Goal: Information Seeking & Learning: Learn about a topic

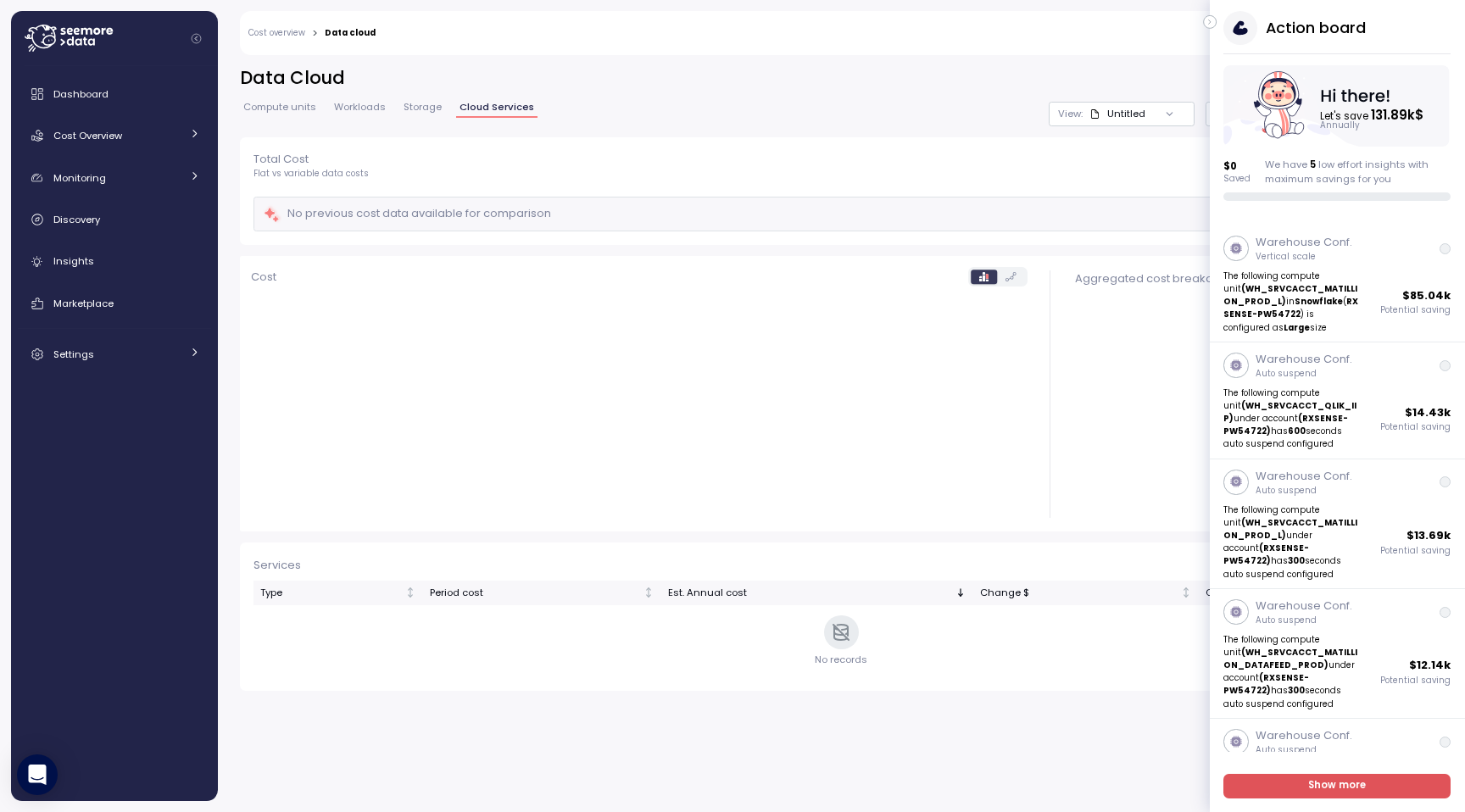
click at [1209, 24] on icon "button" at bounding box center [1210, 22] width 2 height 4
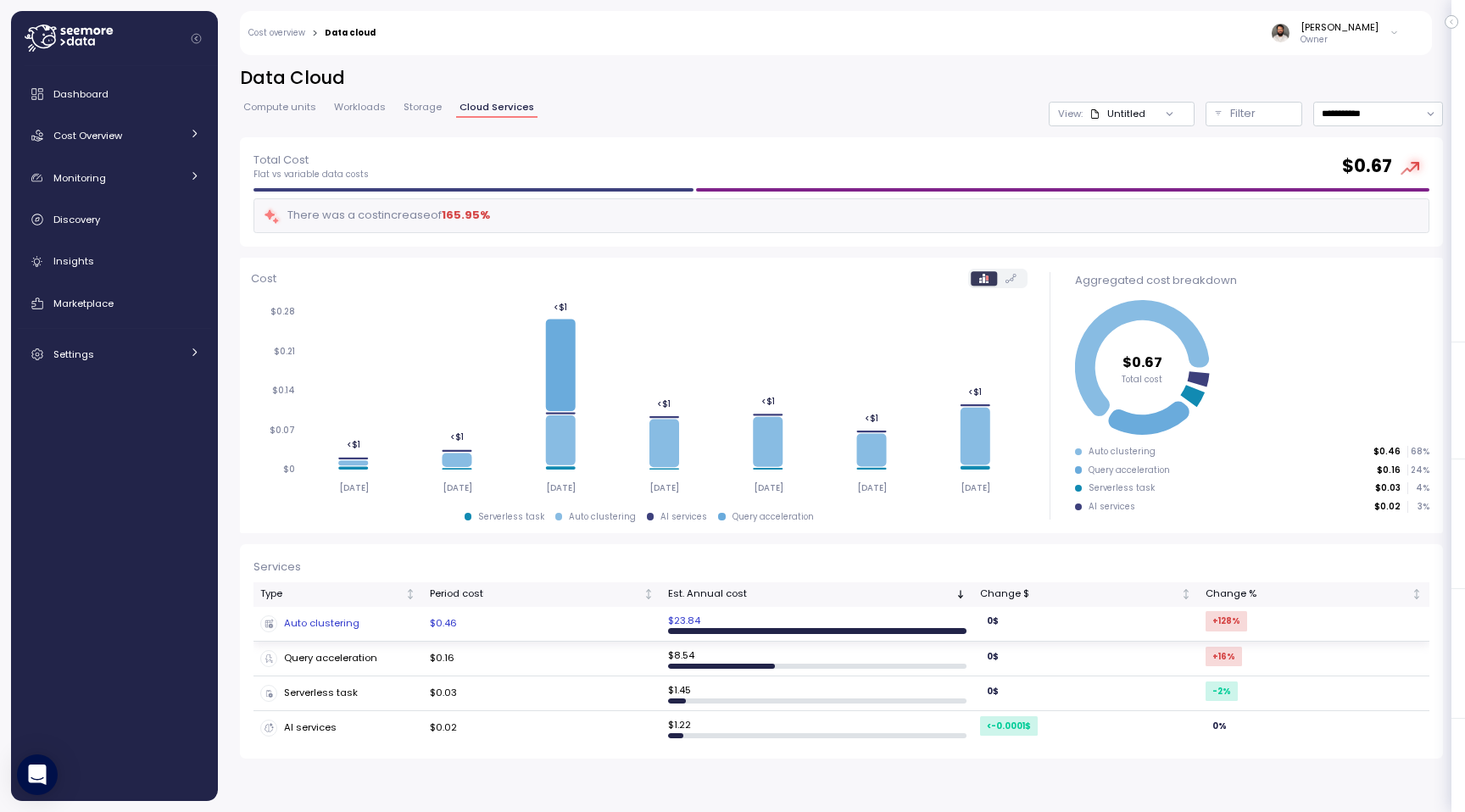
click at [321, 618] on div "Auto clustering" at bounding box center [338, 624] width 156 height 17
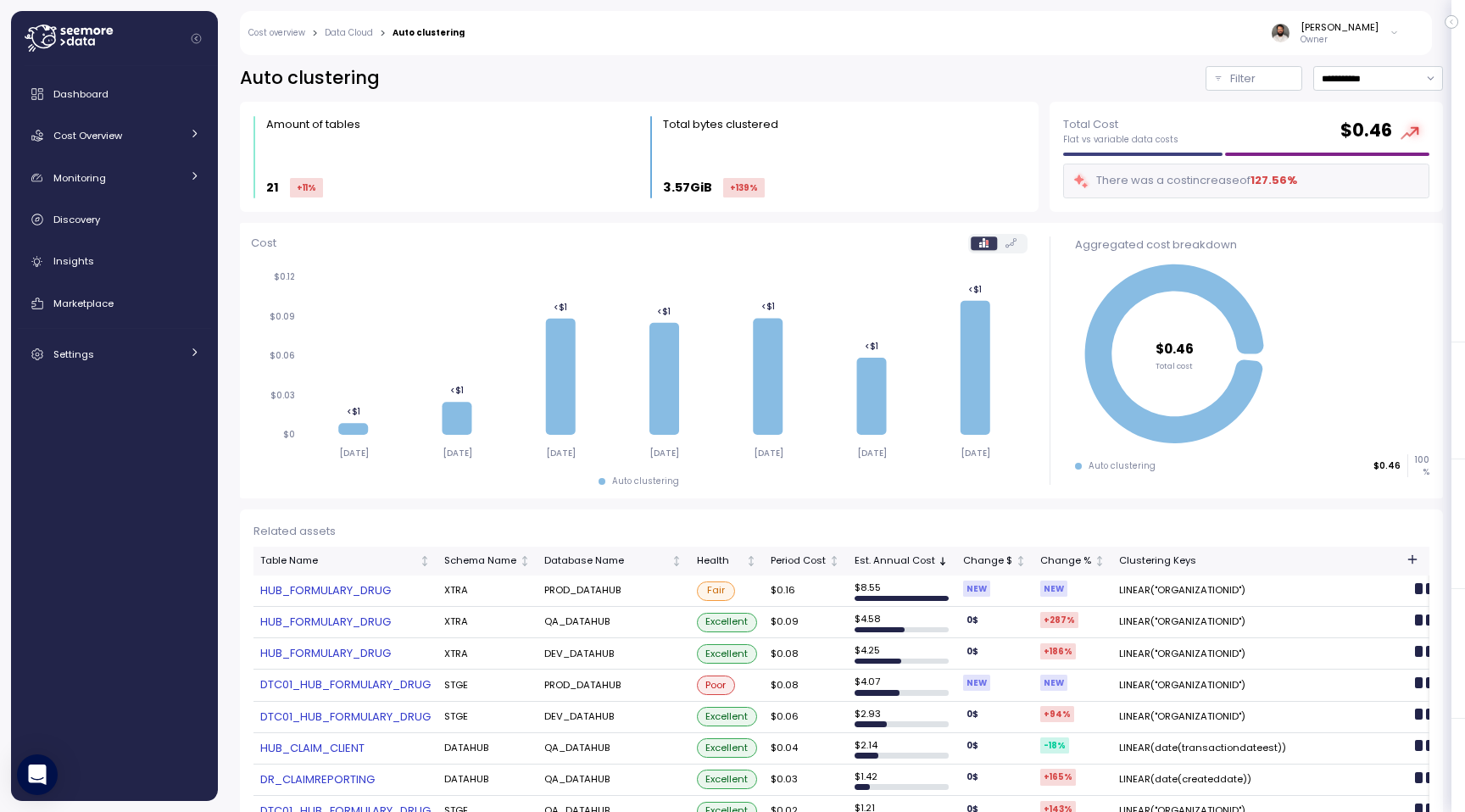
scroll to position [431, 0]
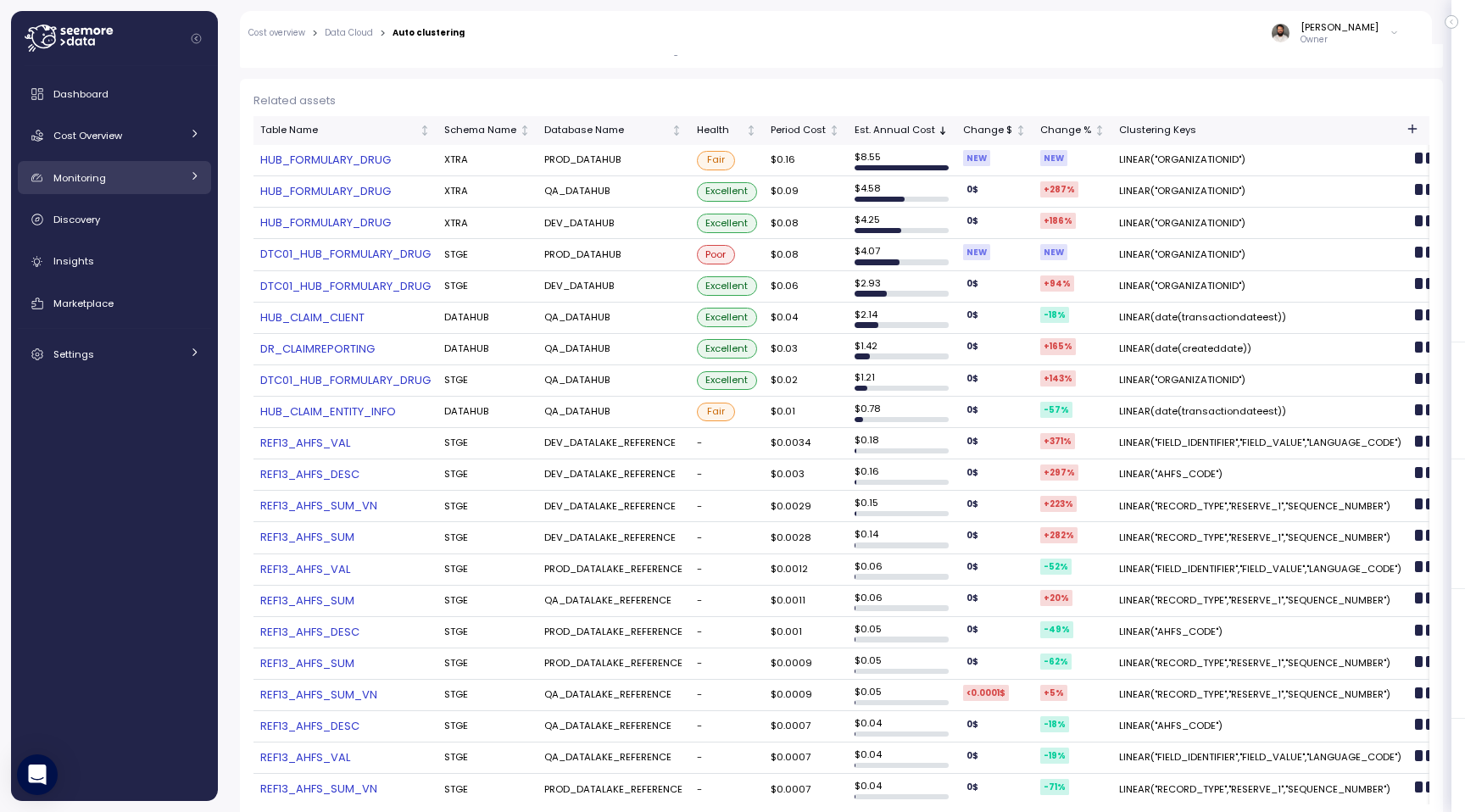
click at [144, 172] on div "Monitoring" at bounding box center [116, 178] width 127 height 17
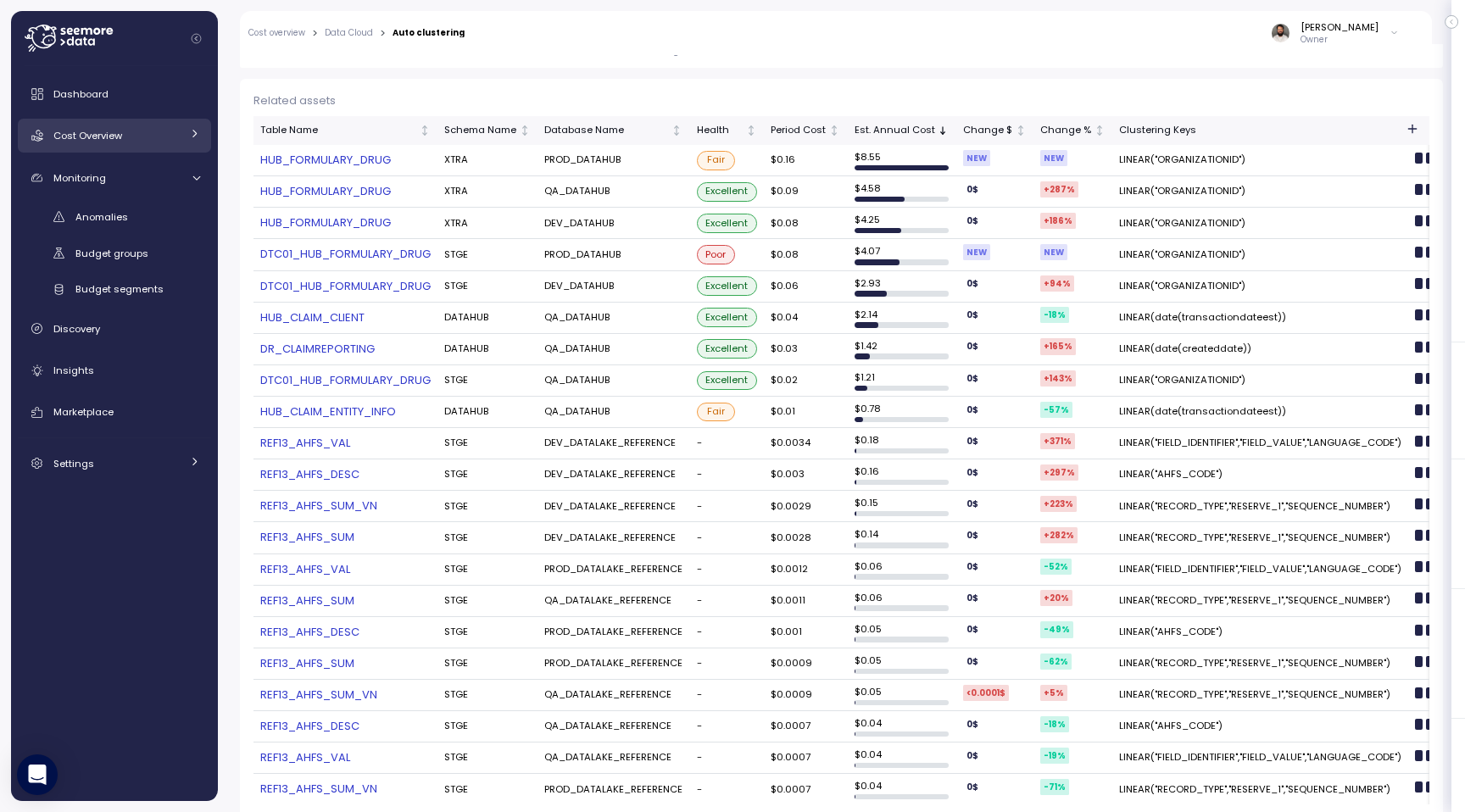
click at [154, 144] on link "Cost Overview" at bounding box center [115, 136] width 194 height 34
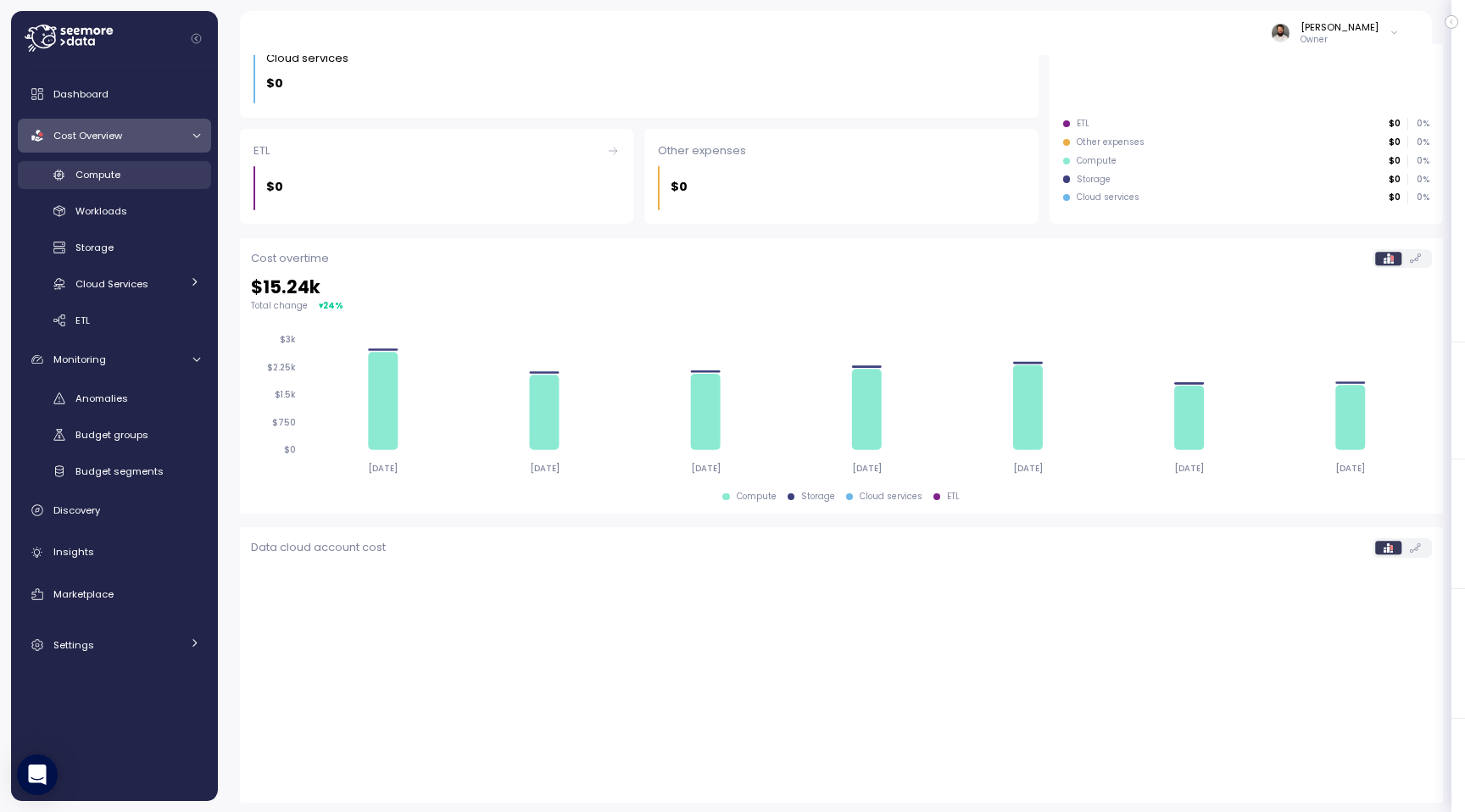
scroll to position [332, 0]
click at [153, 173] on div "Compute" at bounding box center [138, 174] width 124 height 17
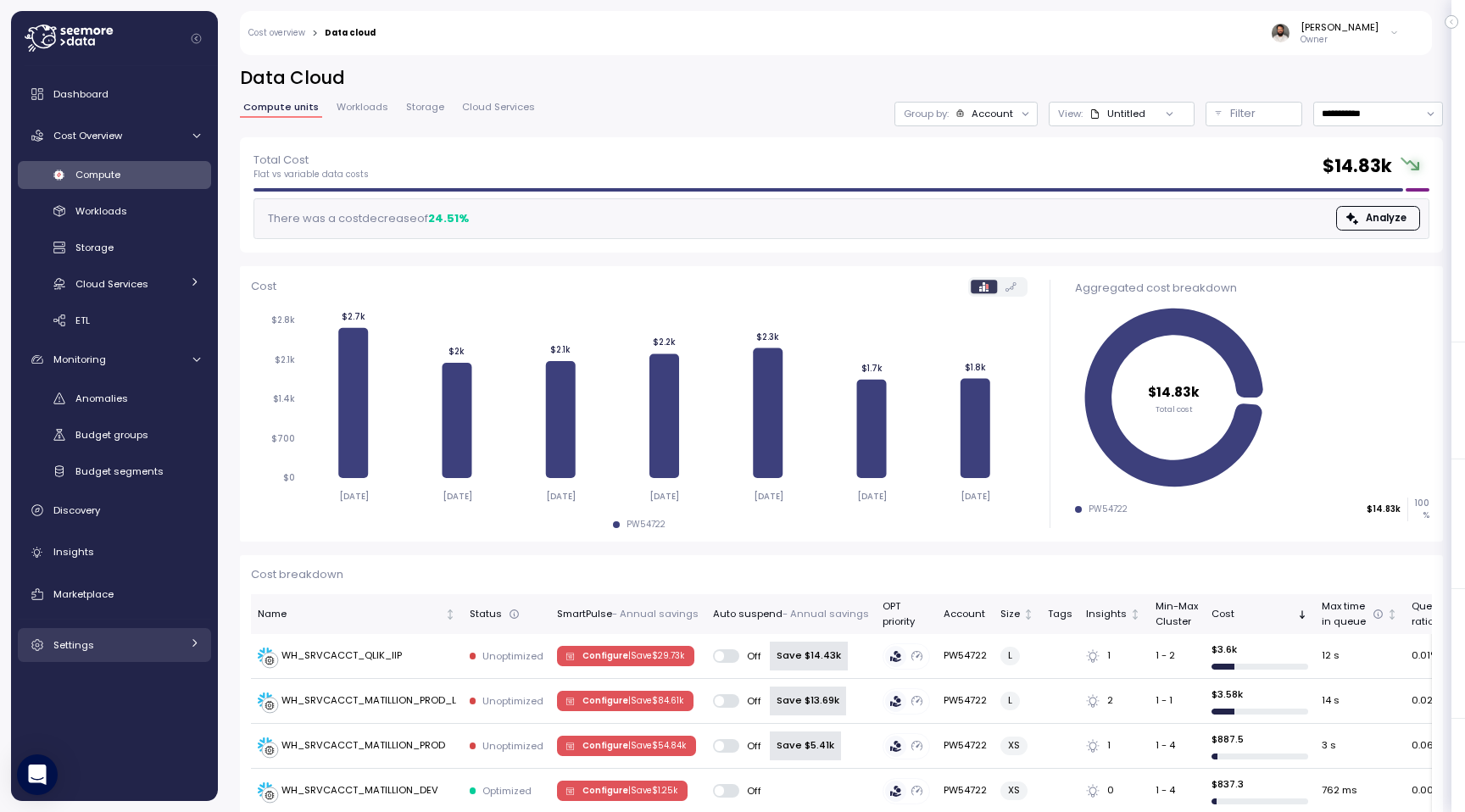
click at [167, 632] on link "Settings" at bounding box center [115, 645] width 194 height 34
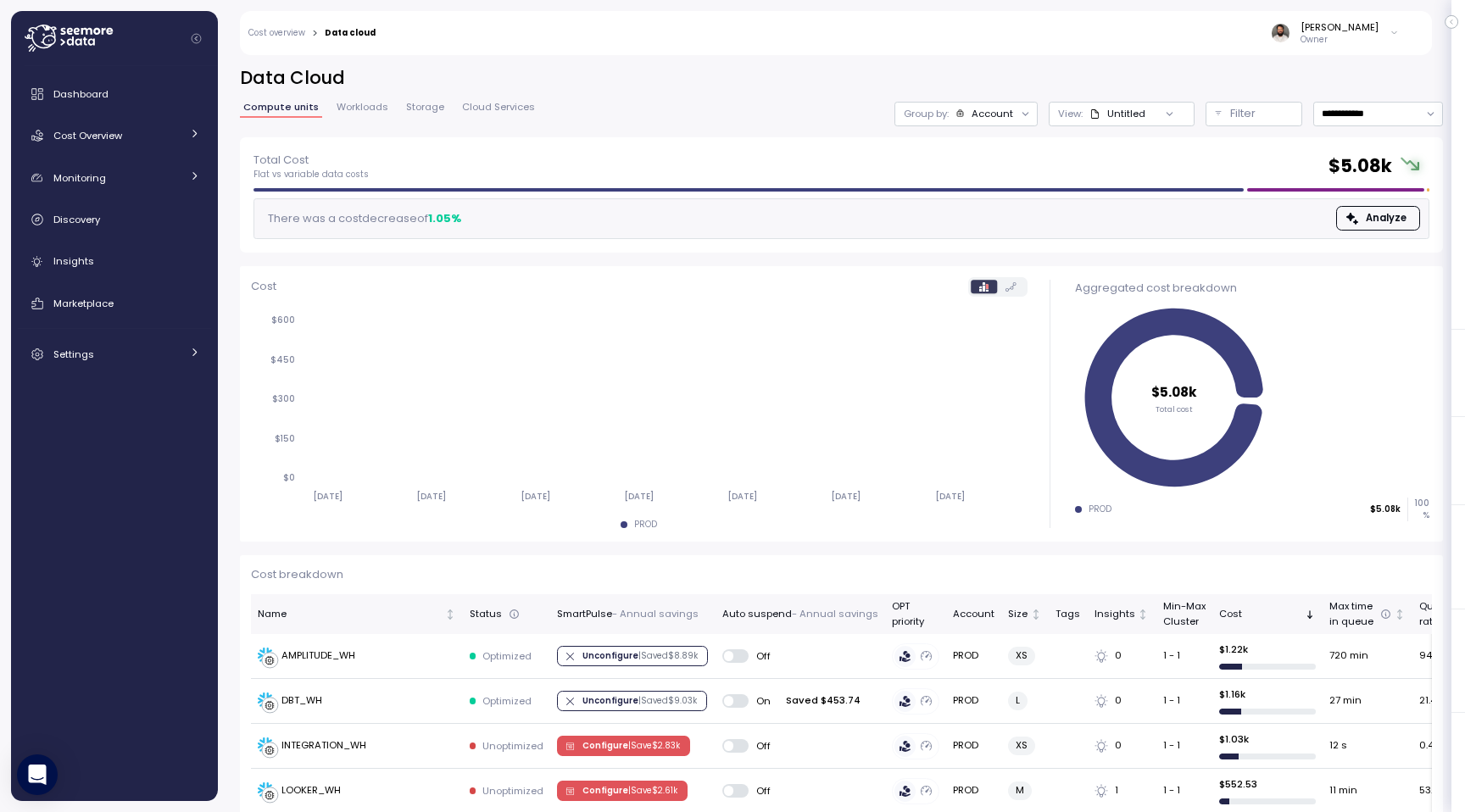
click at [1333, 48] on div "Guy Biecher Owner" at bounding box center [898, 33] width 1023 height 44
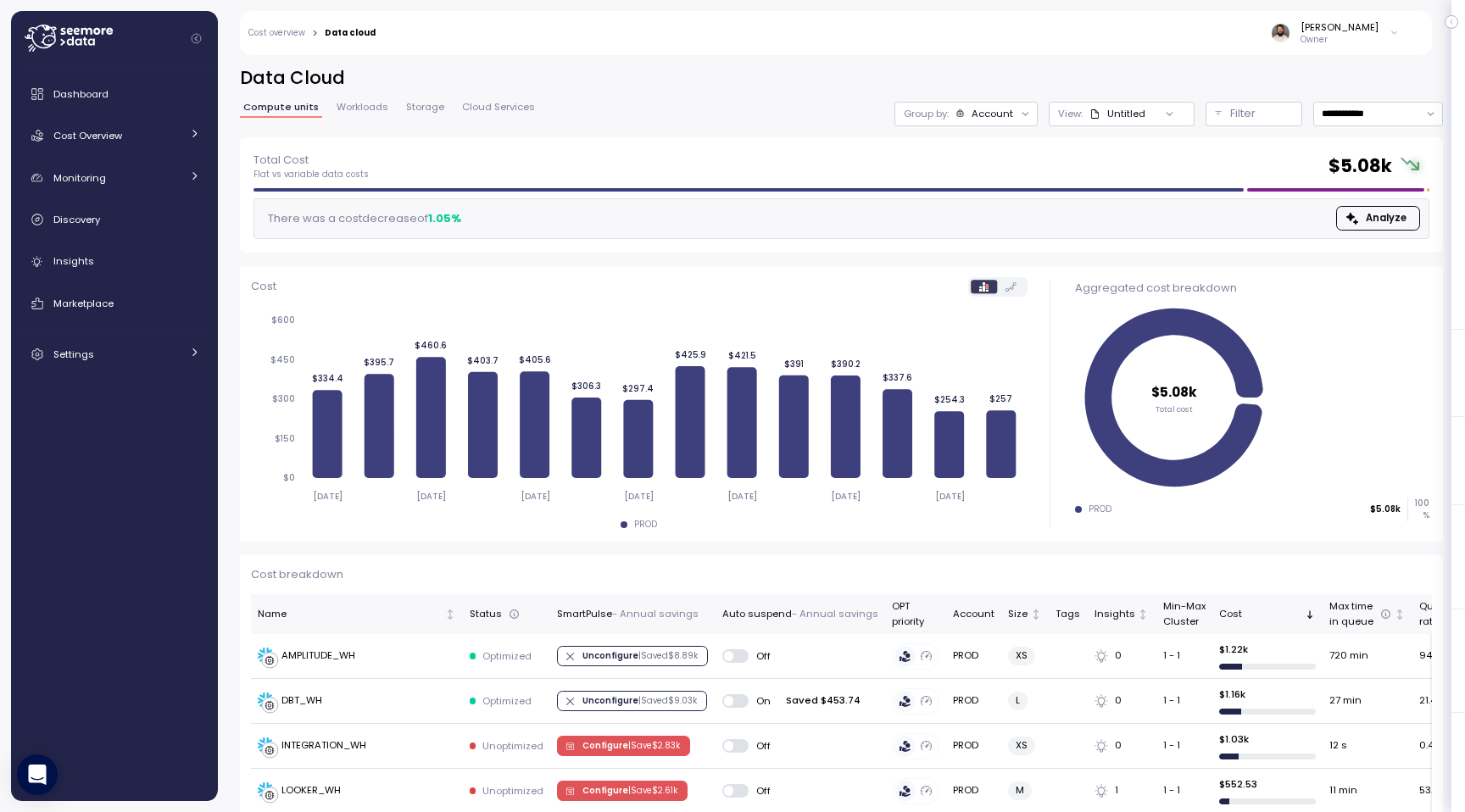
click at [1342, 35] on p "Owner" at bounding box center [1340, 39] width 78 height 12
click at [1240, 21] on div "Guy Biecher Owner" at bounding box center [898, 33] width 1023 height 44
click at [164, 350] on div "Settings" at bounding box center [116, 354] width 127 height 17
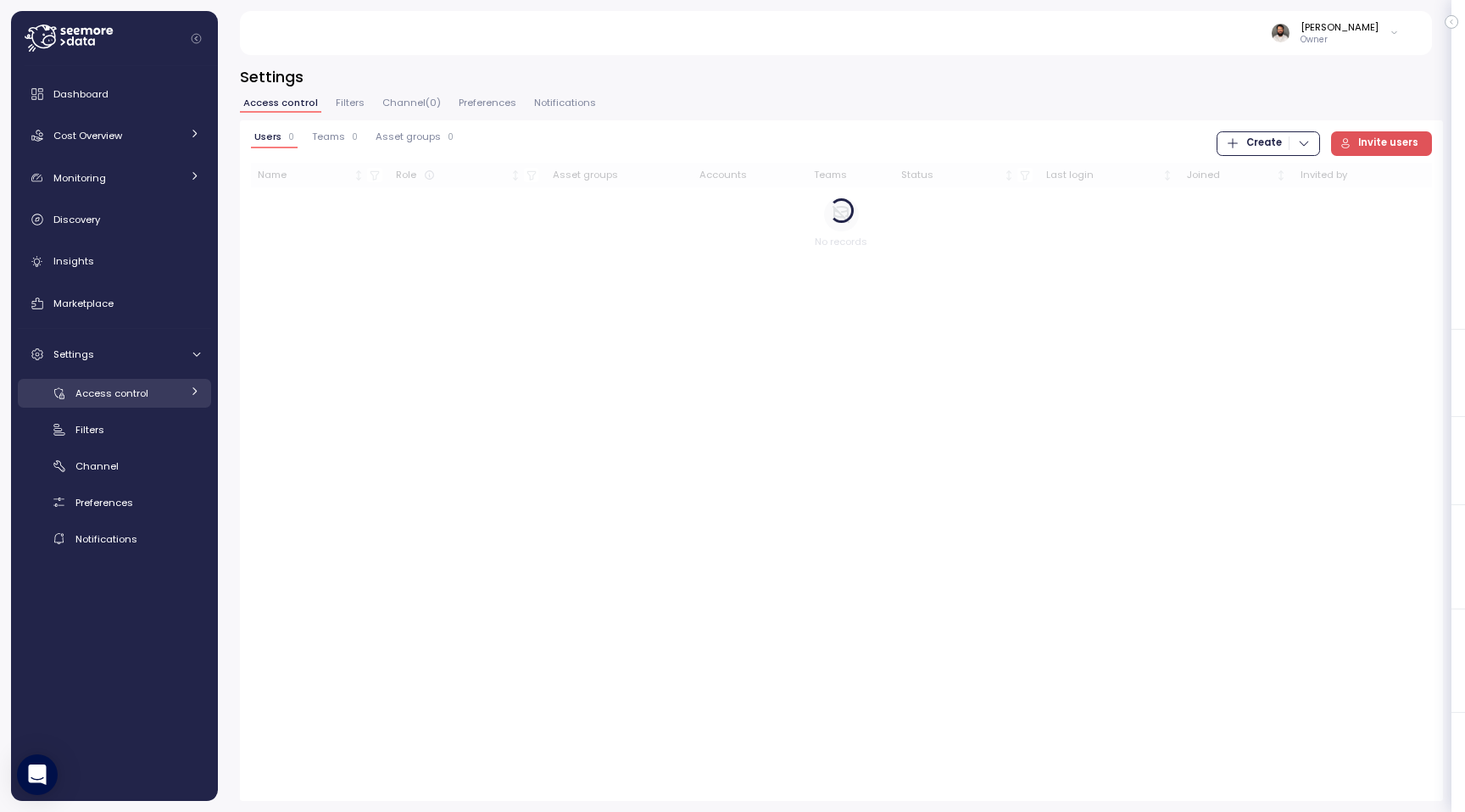
click at [154, 390] on div "Access control" at bounding box center [128, 393] width 105 height 17
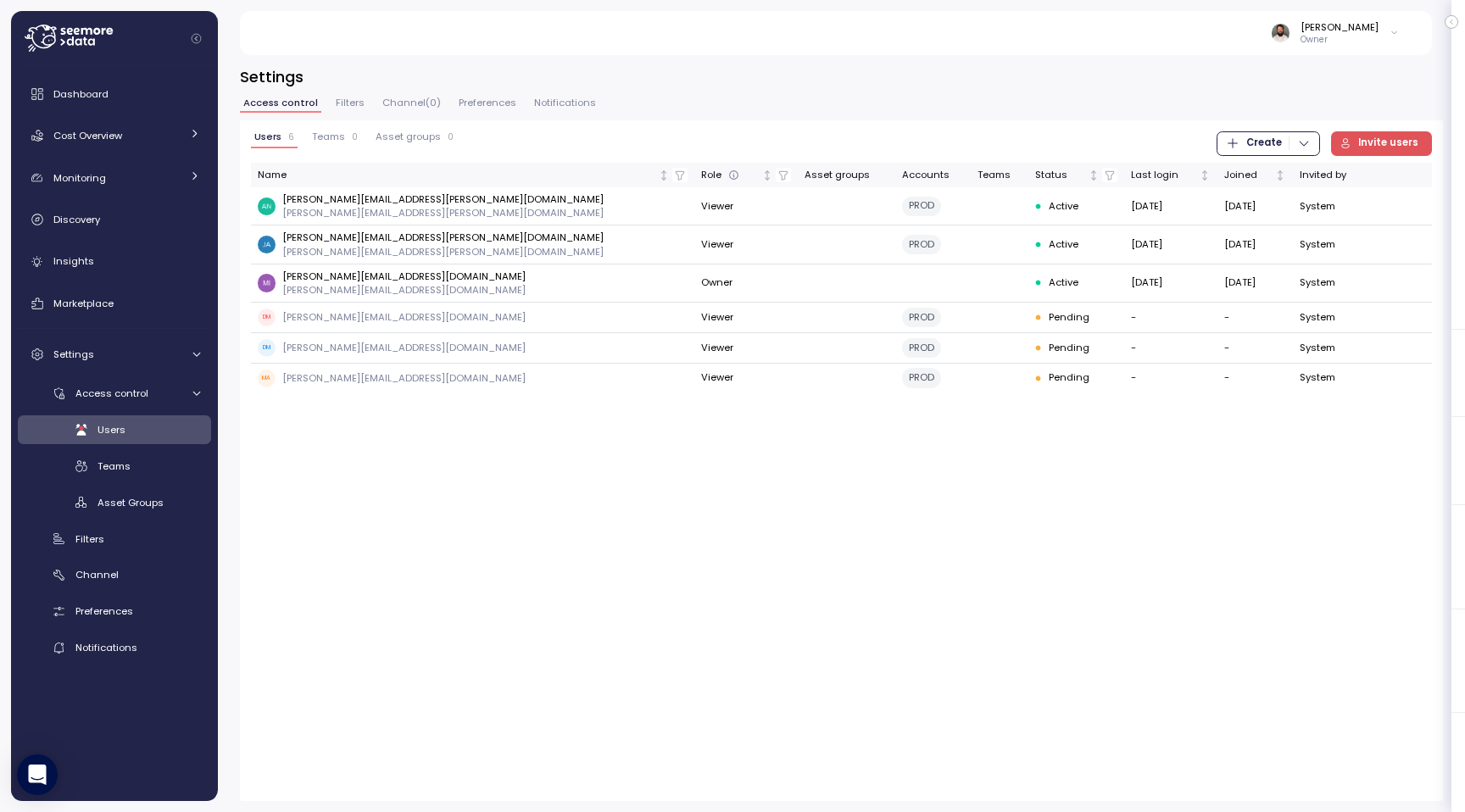
click at [1368, 29] on div "[PERSON_NAME]" at bounding box center [1340, 27] width 78 height 13
click at [179, 152] on link "Cost Overview" at bounding box center [115, 136] width 194 height 34
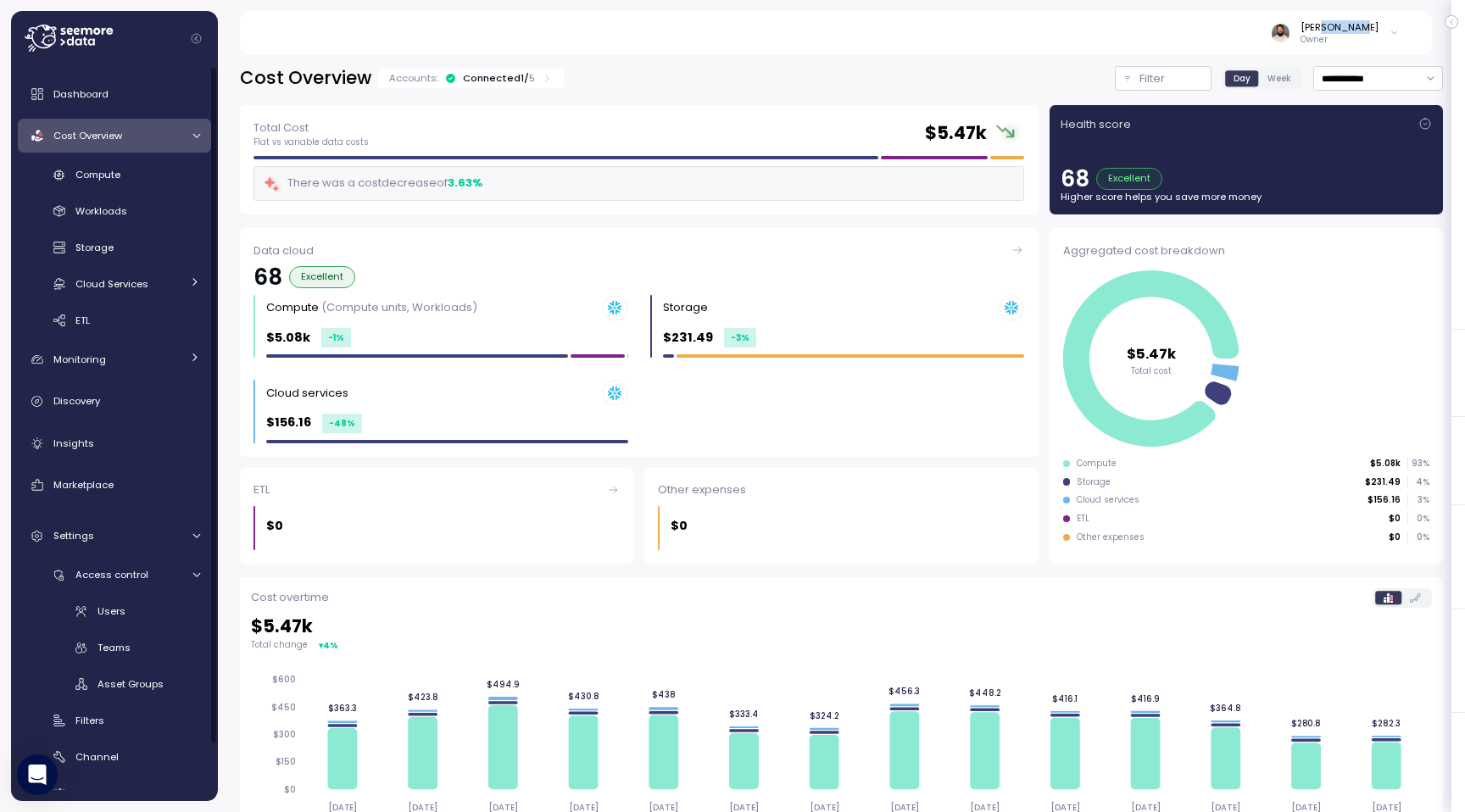
click at [157, 146] on link "Cost Overview" at bounding box center [115, 136] width 194 height 34
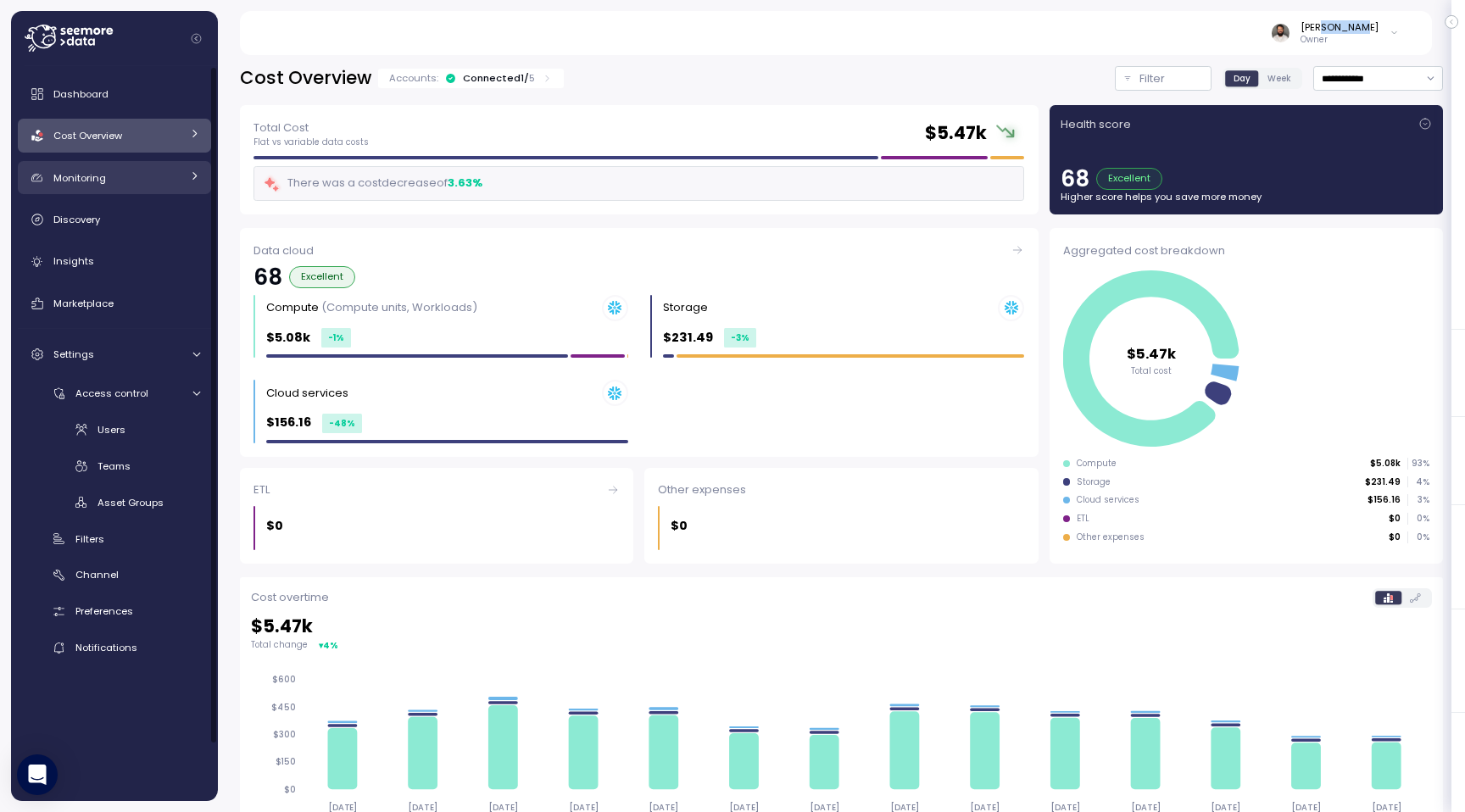
click at [155, 174] on div "Monitoring" at bounding box center [116, 178] width 127 height 17
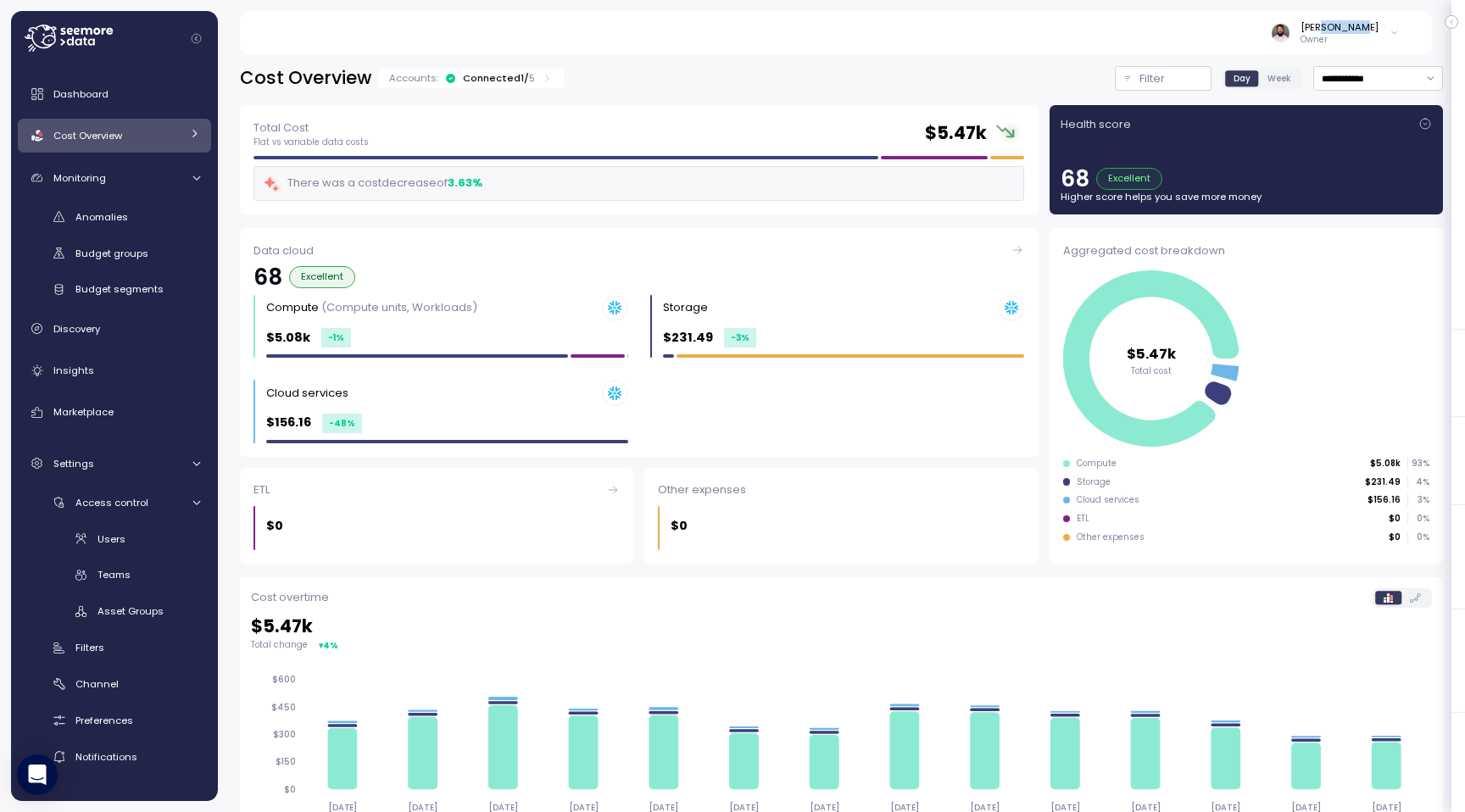
click at [158, 139] on div "Cost Overview" at bounding box center [116, 135] width 127 height 17
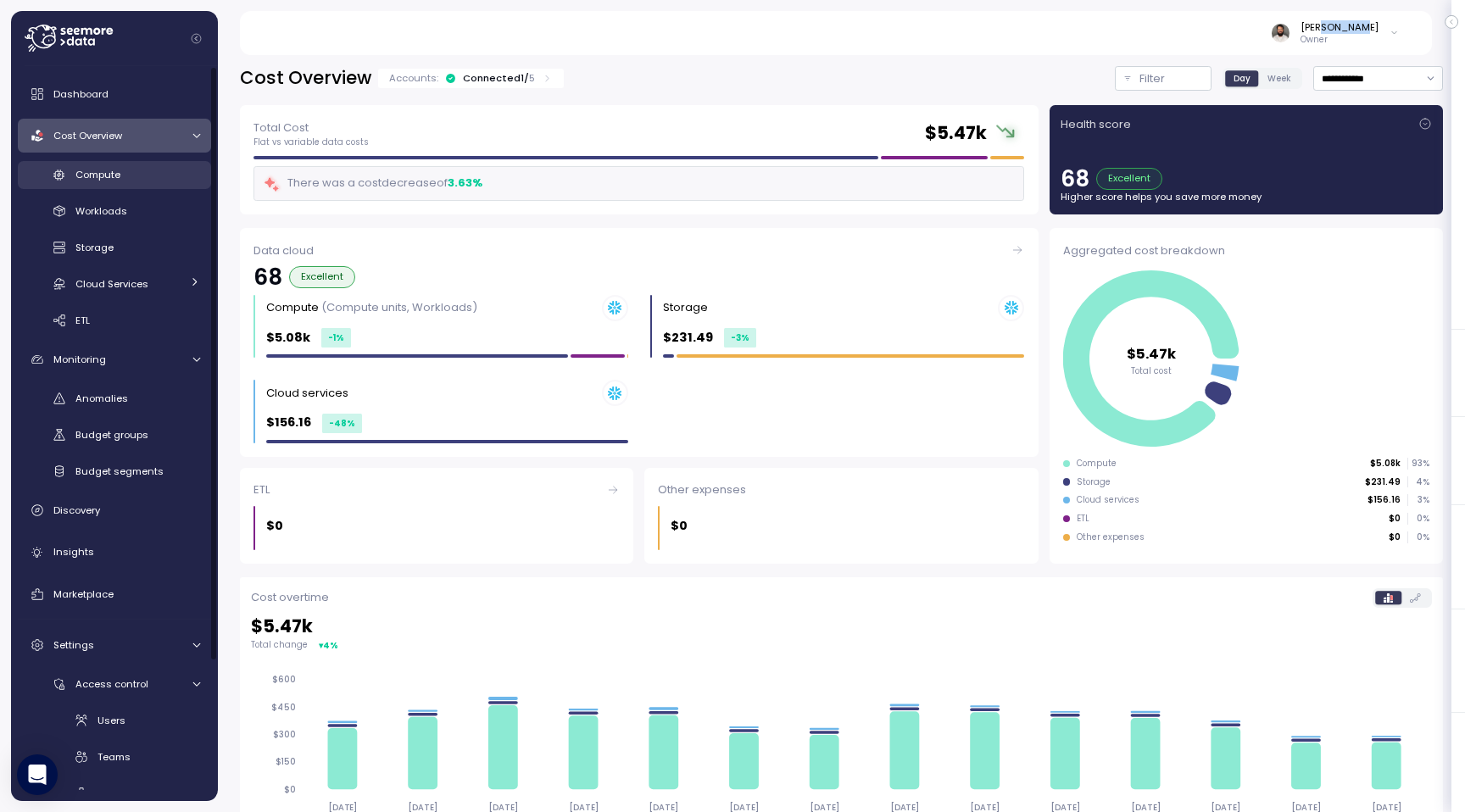
click at [152, 180] on div "Compute" at bounding box center [138, 174] width 124 height 17
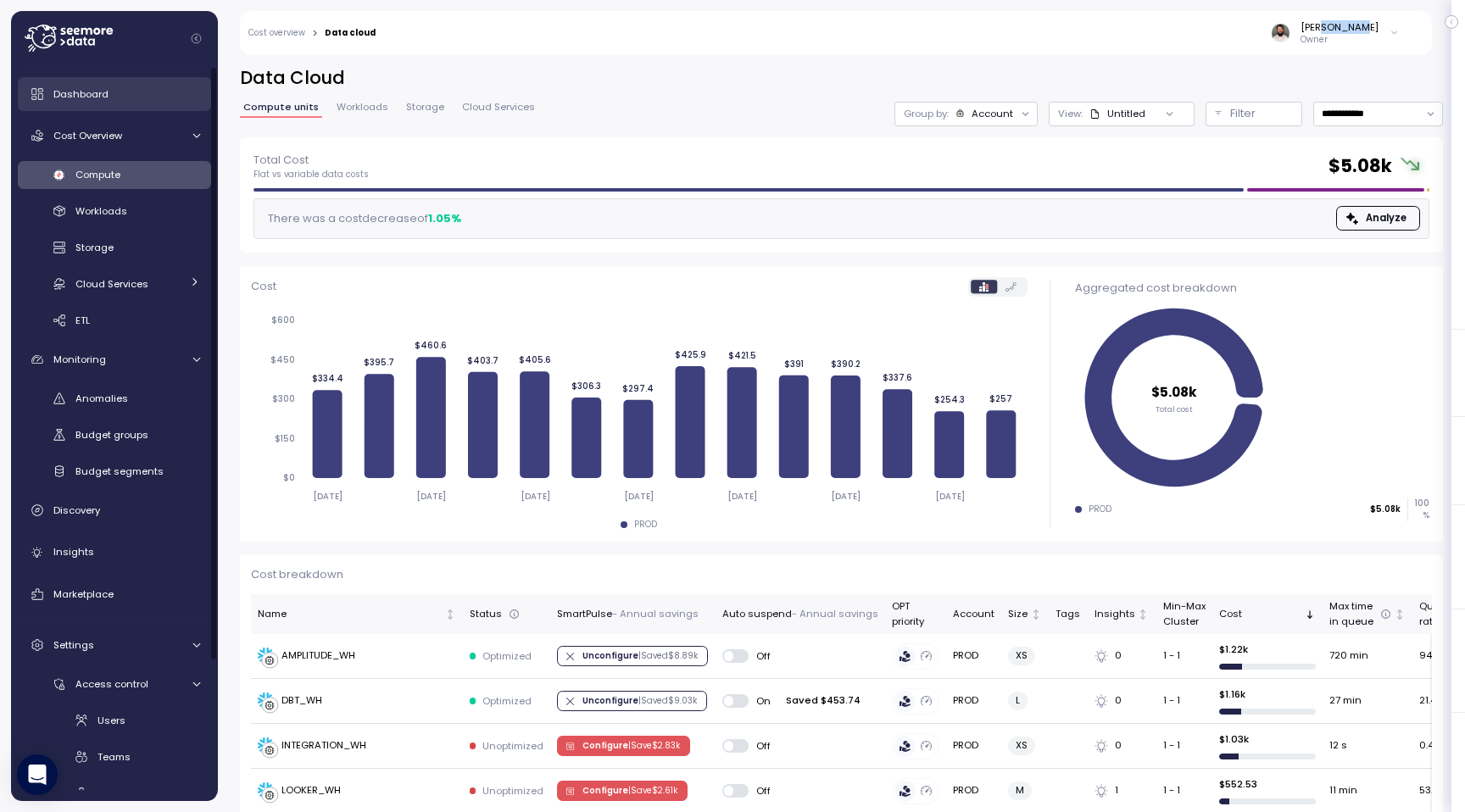
click at [121, 85] on div "Dashboard" at bounding box center [126, 93] width 147 height 17
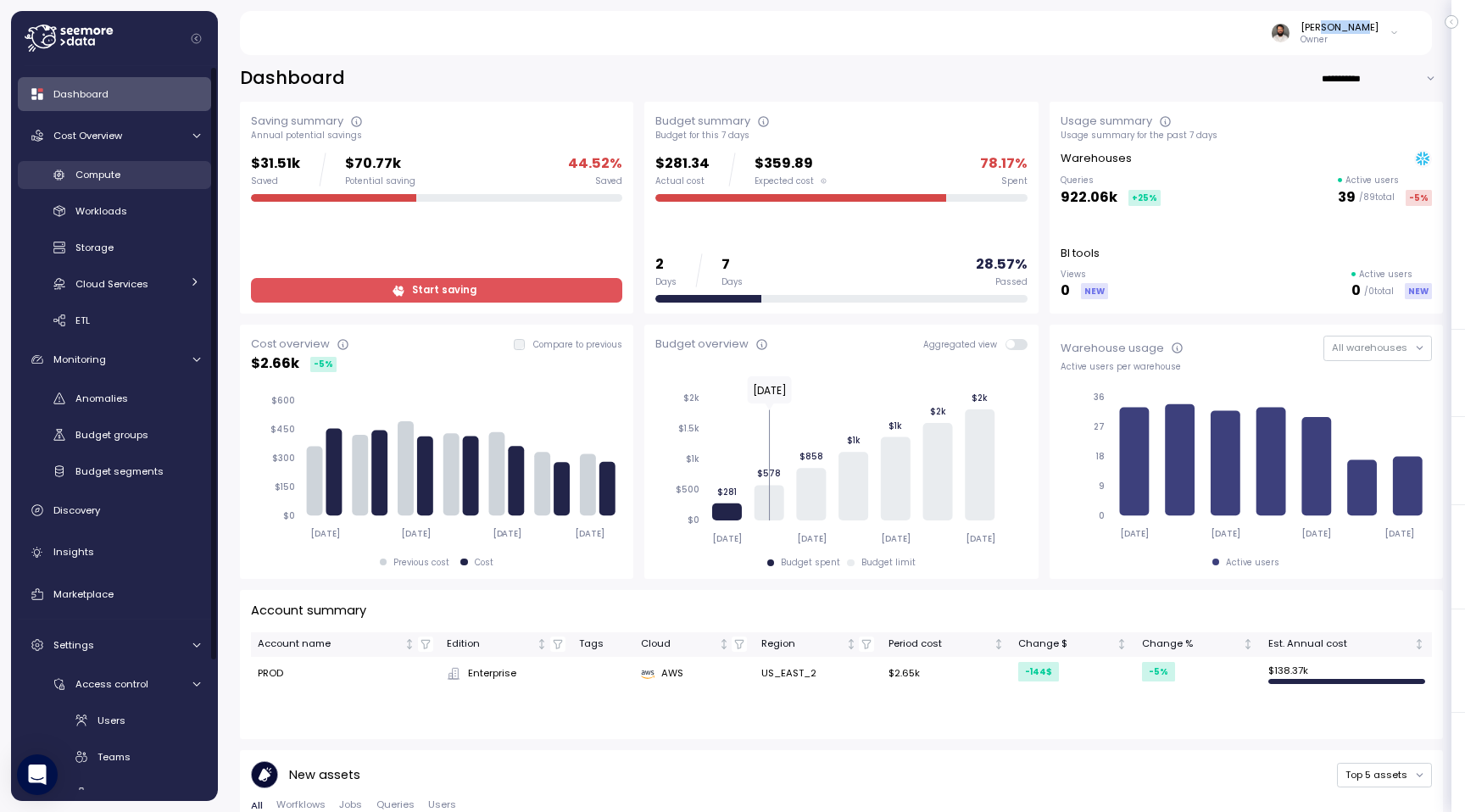
click at [143, 180] on div "Compute" at bounding box center [138, 174] width 124 height 17
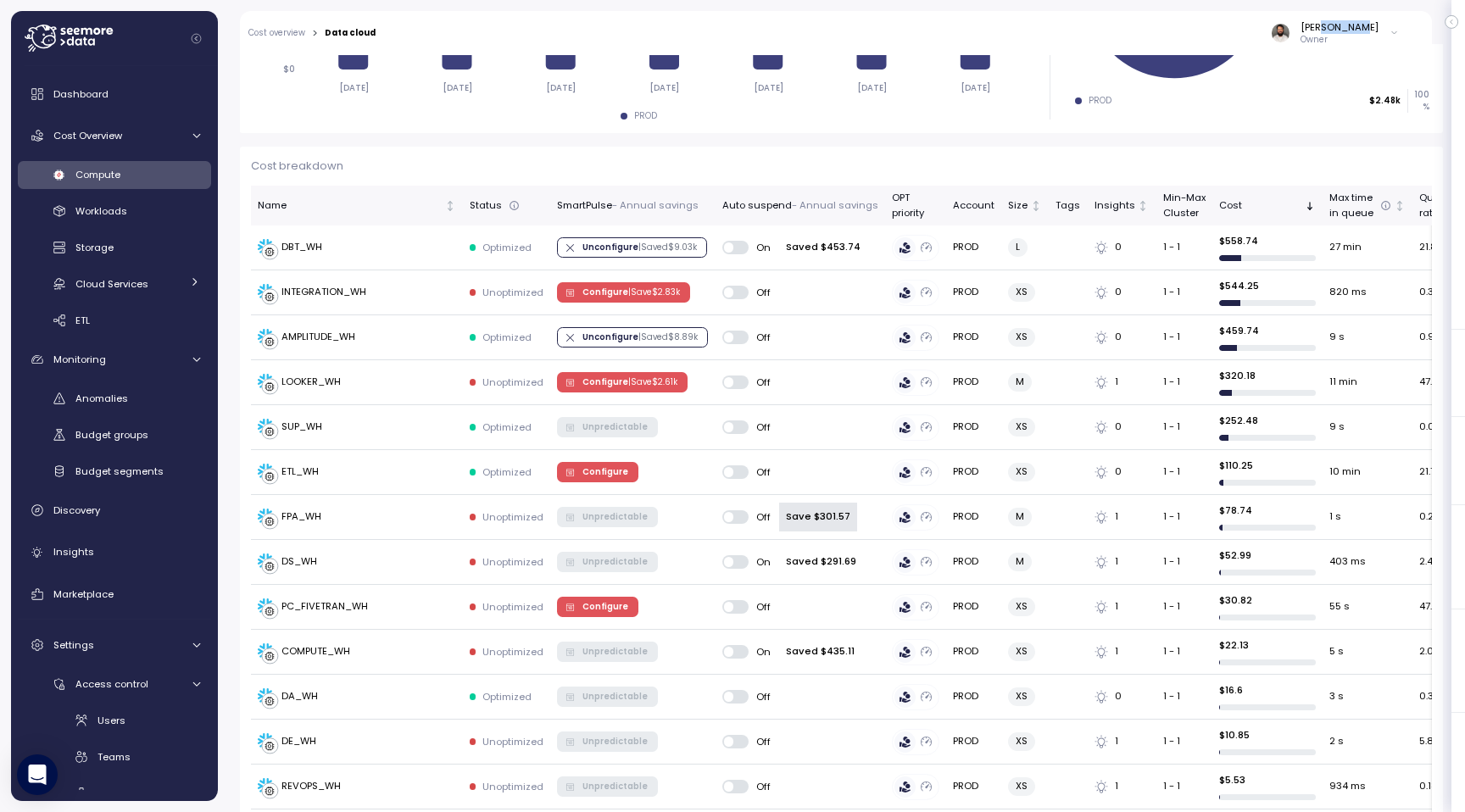
scroll to position [557, 0]
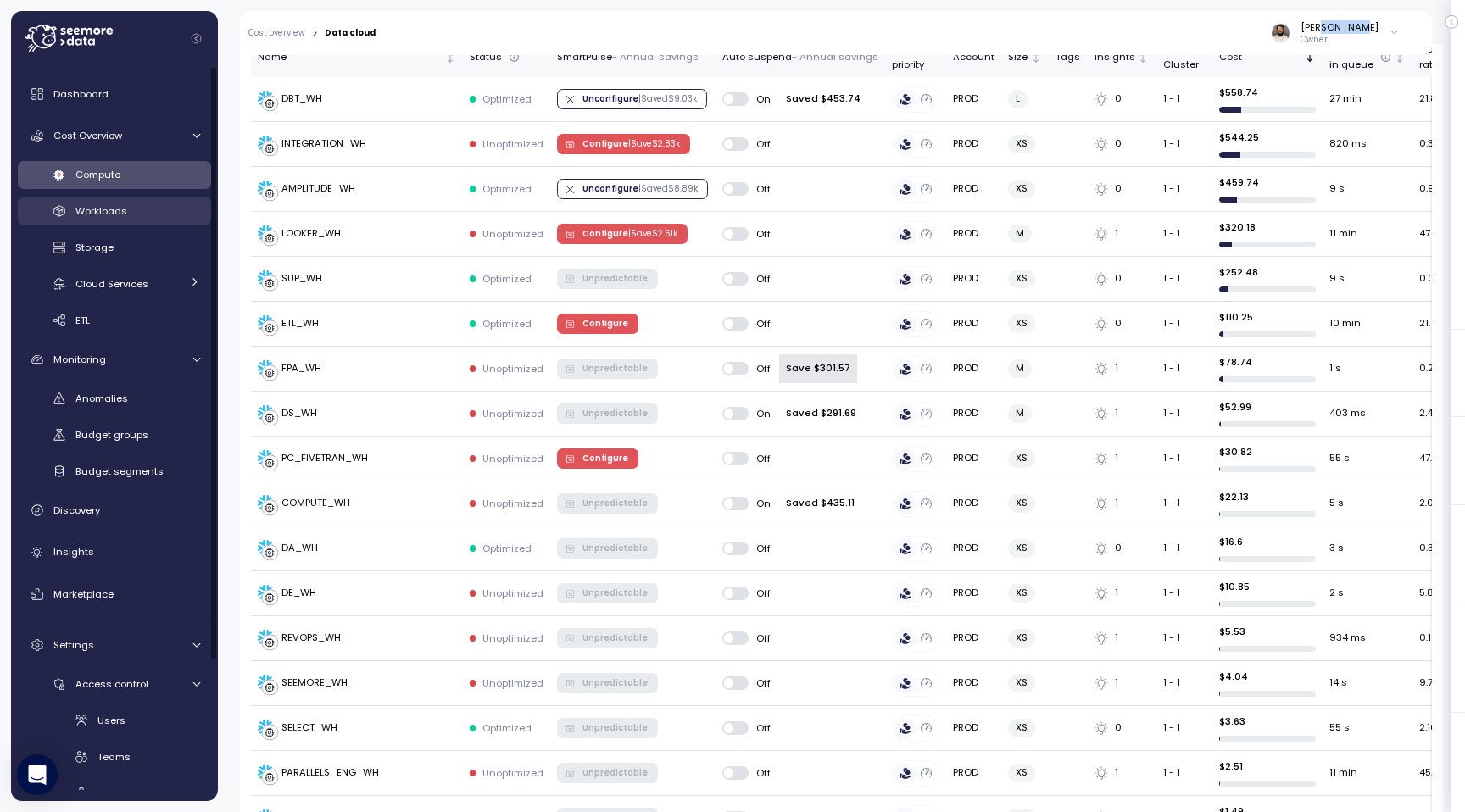
click at [117, 201] on link "Workloads" at bounding box center [115, 211] width 194 height 28
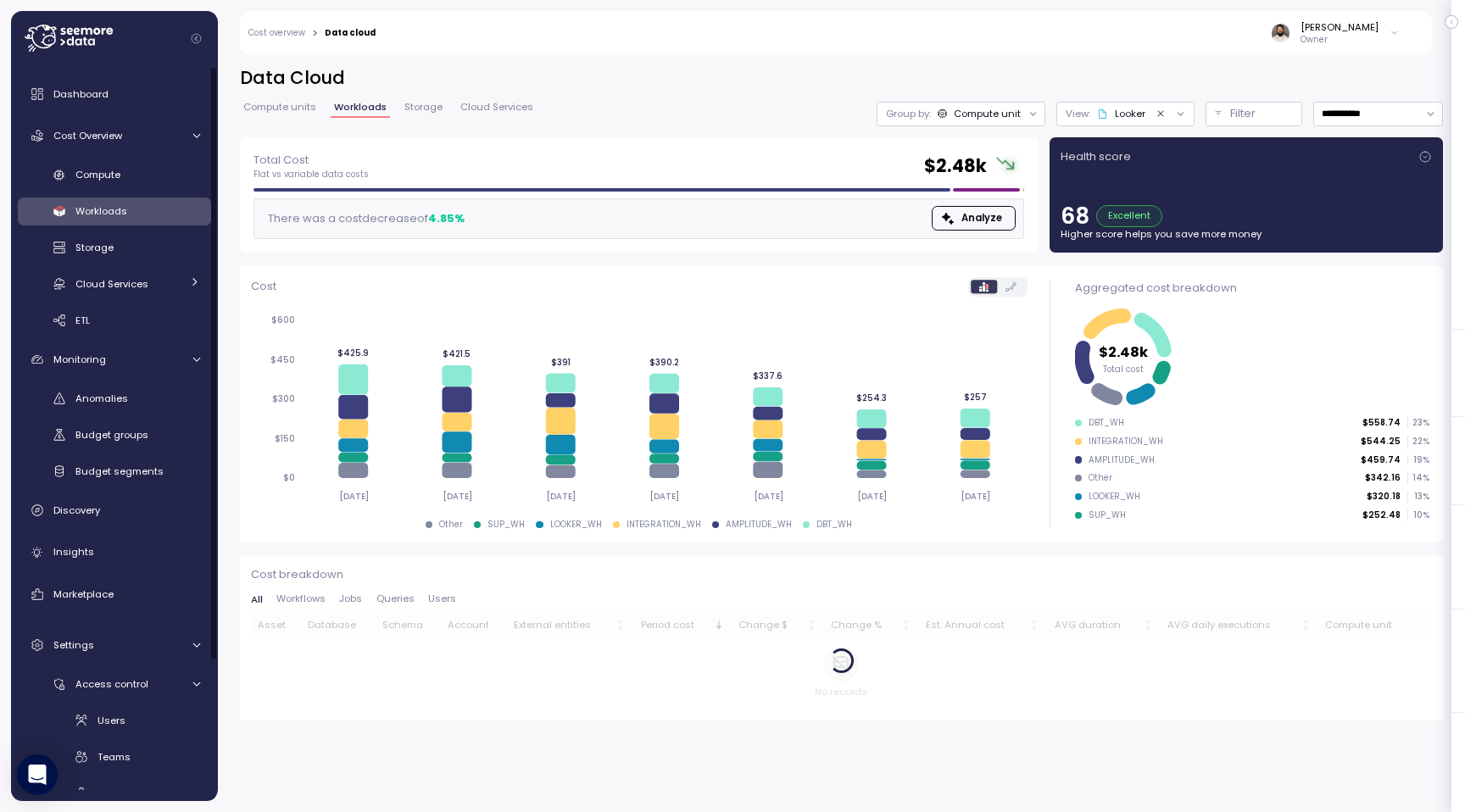
click at [85, 43] on icon at bounding box center [68, 38] width 88 height 28
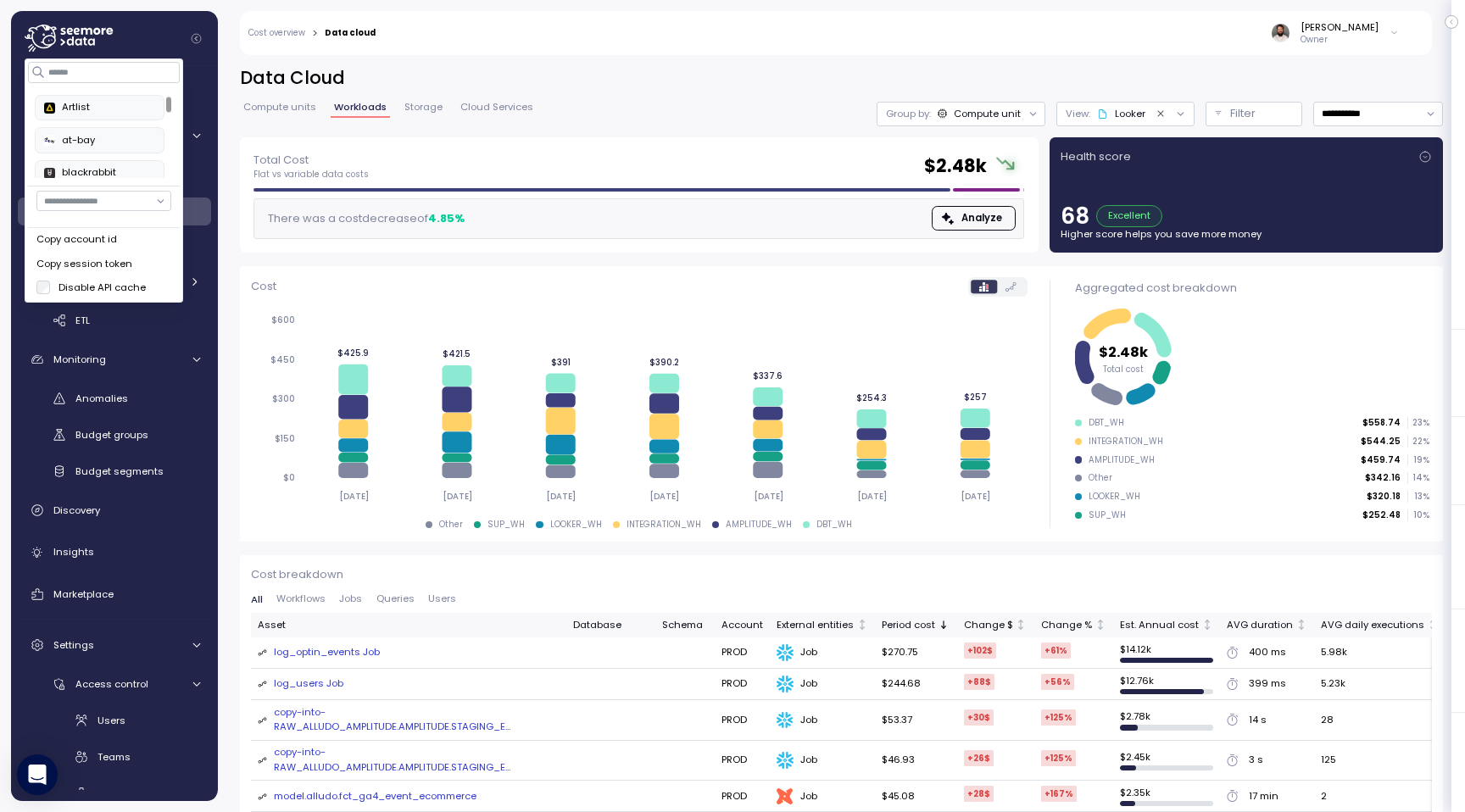
scroll to position [92, 0]
click at [130, 158] on div "Alludo Arch Capital Group Artlist at-bay blackrabbit Crawford datumstudio Deel …" at bounding box center [100, 500] width 130 height 1007
click at [129, 166] on div "Crawford" at bounding box center [100, 173] width 111 height 15
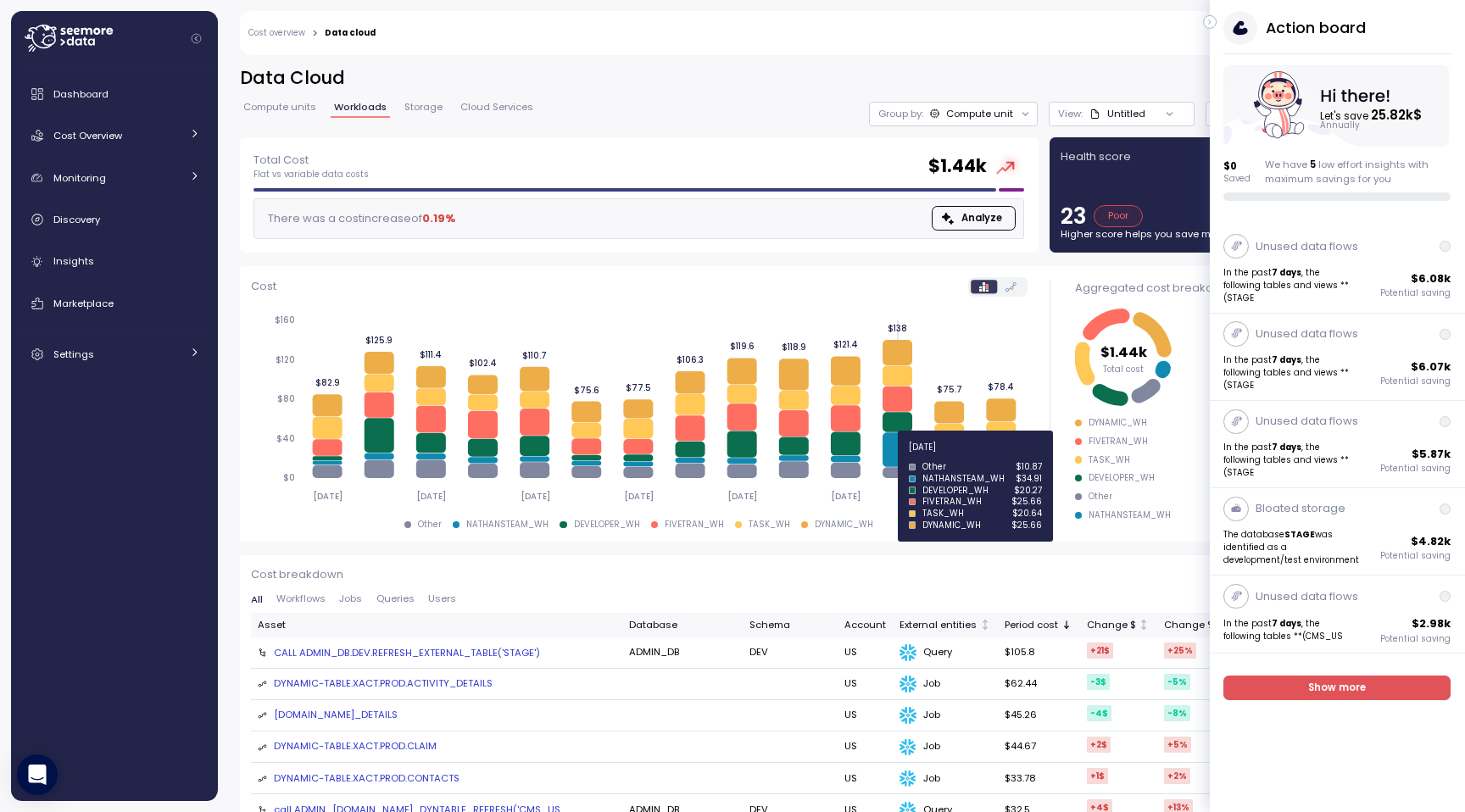
click at [904, 457] on icon at bounding box center [897, 450] width 29 height 35
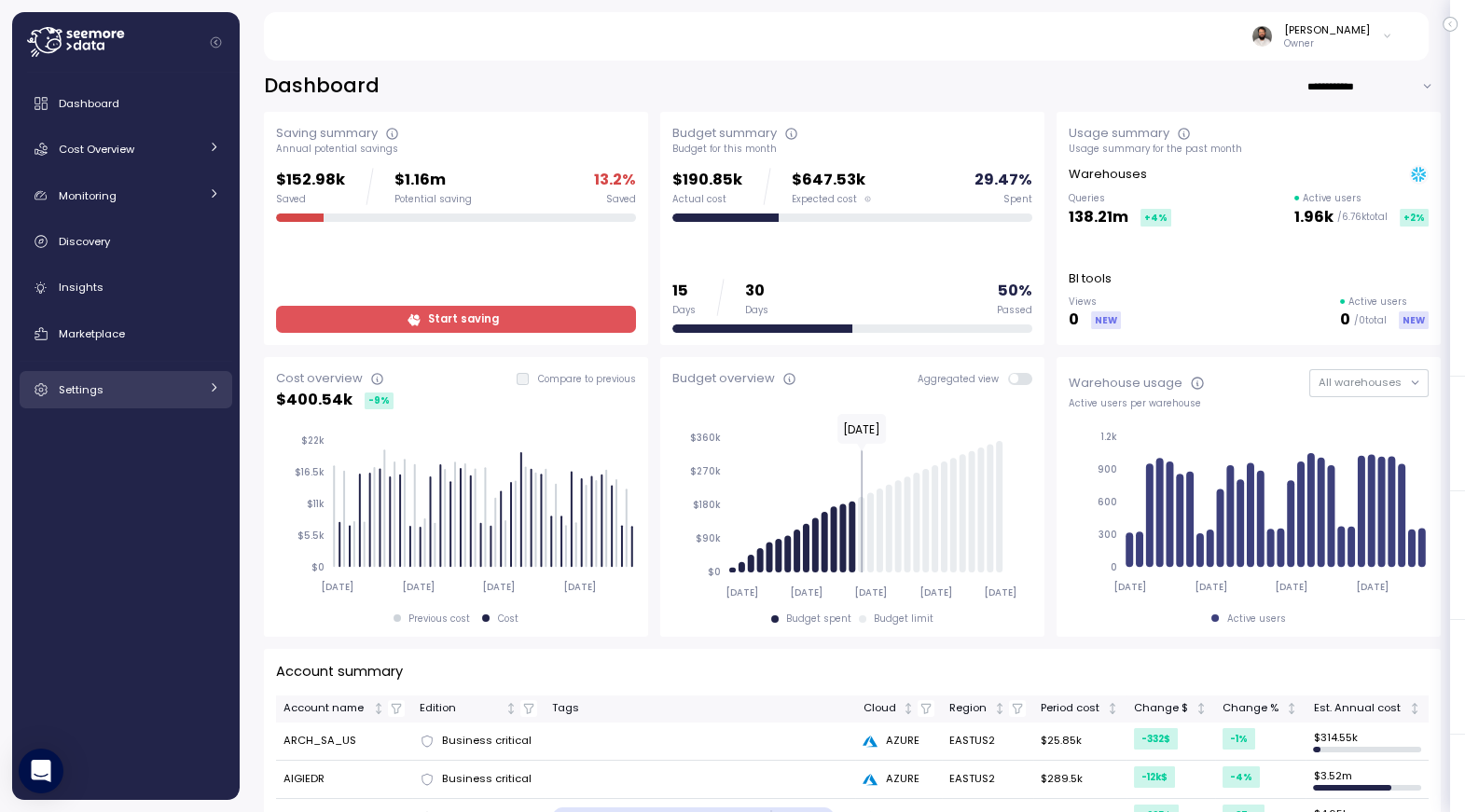
click at [193, 380] on div "Settings" at bounding box center [128, 389] width 140 height 19
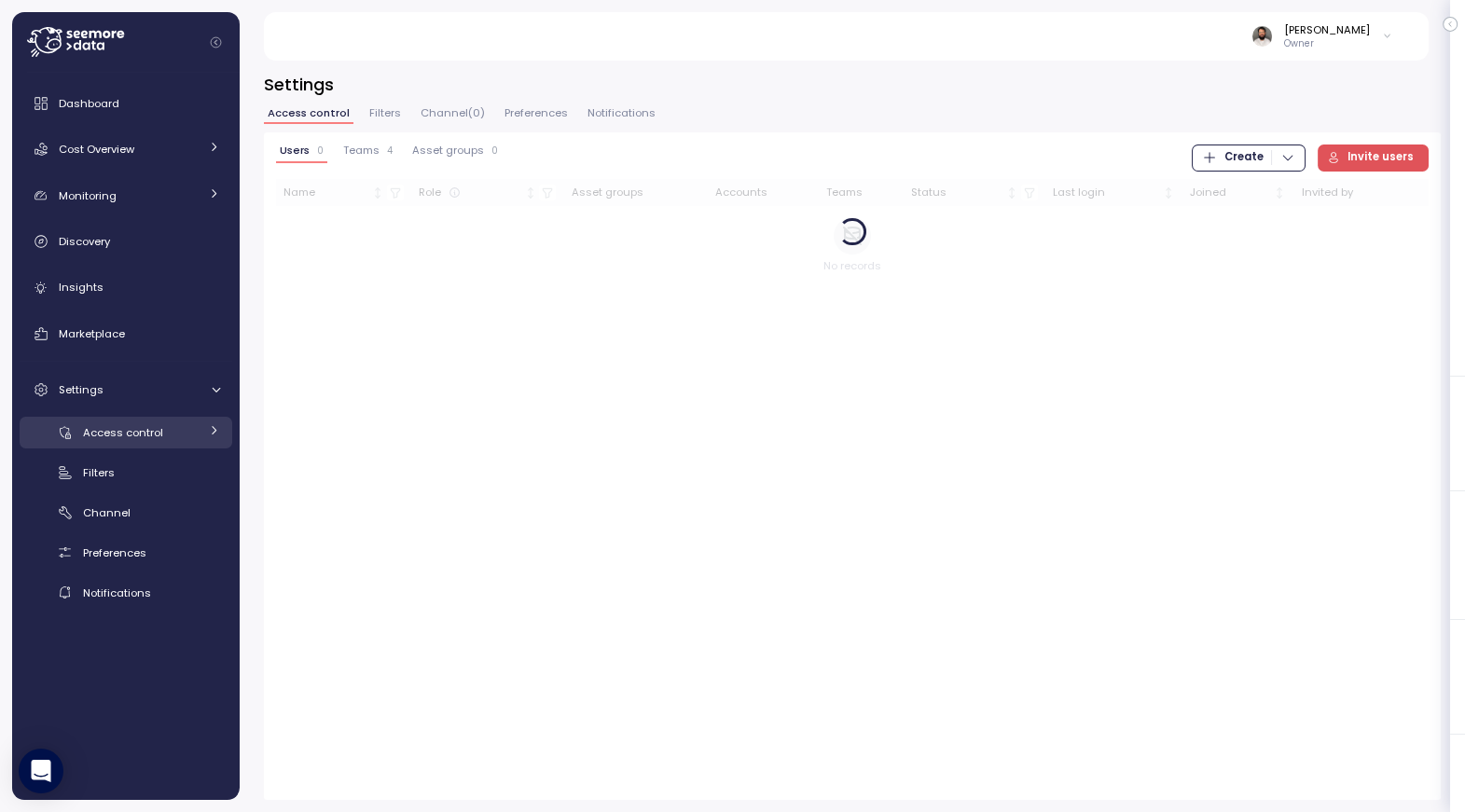
click at [173, 435] on div "Access control" at bounding box center [141, 432] width 115 height 19
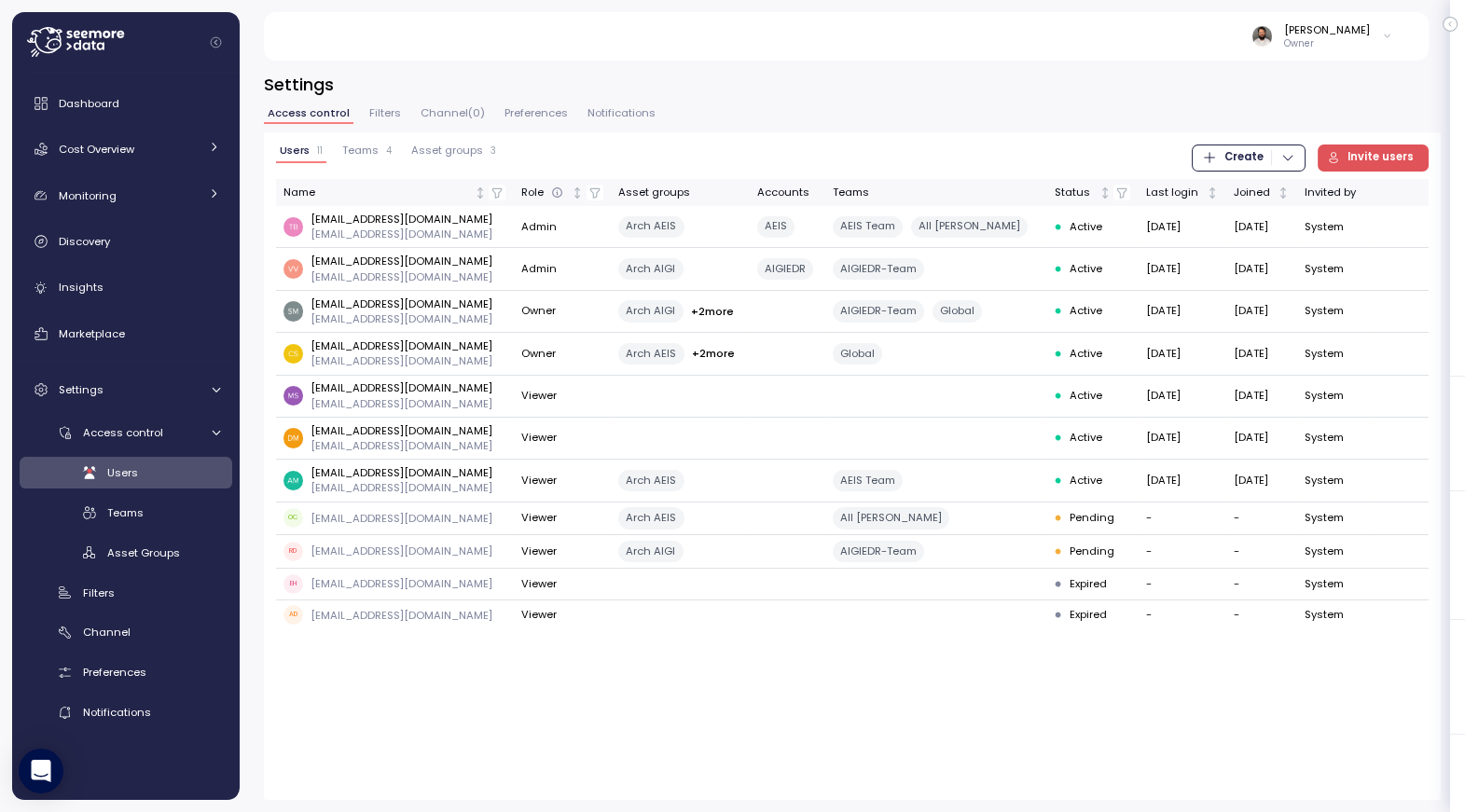
click at [387, 108] on span "Filters" at bounding box center [385, 113] width 31 height 10
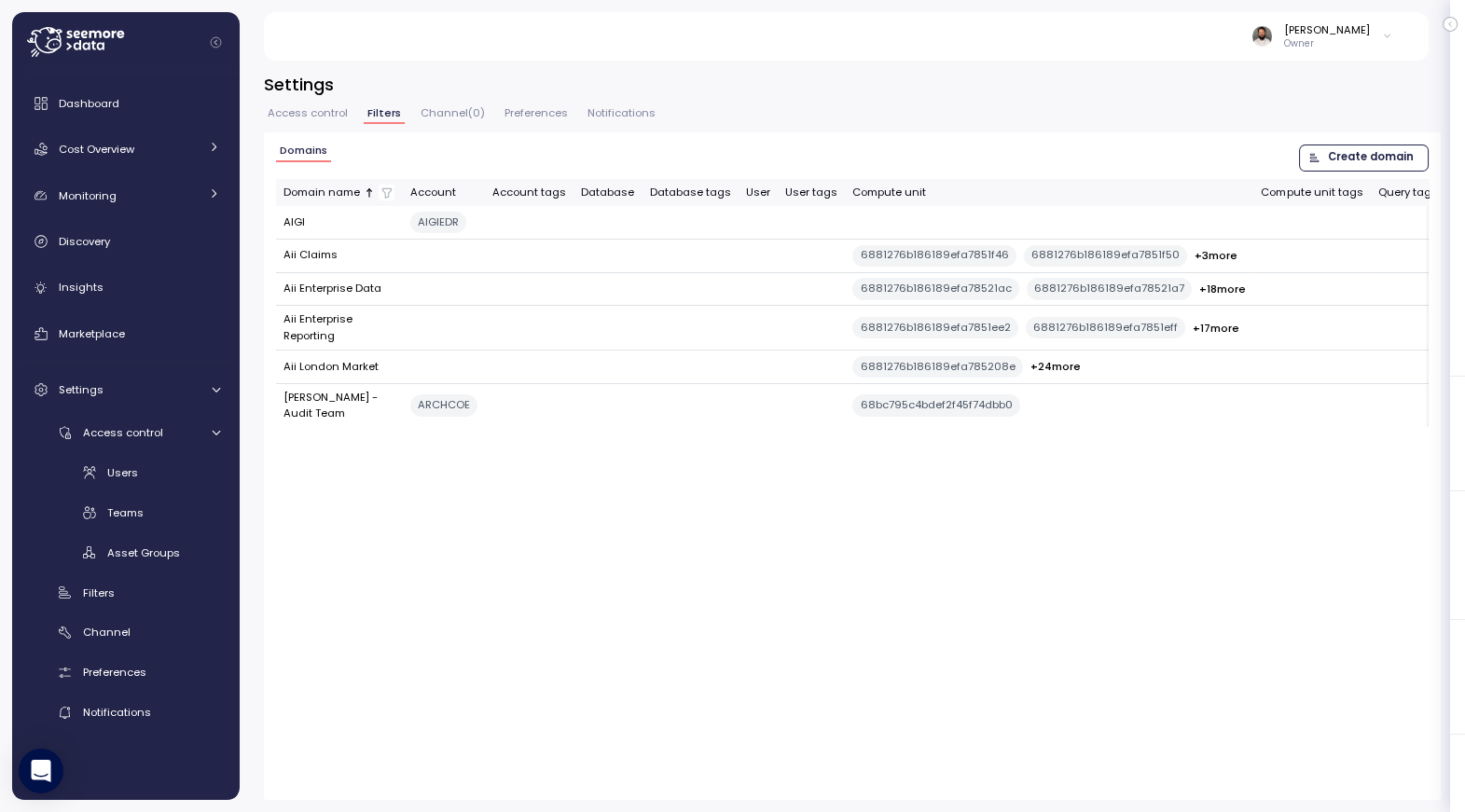
click at [383, 137] on div "Domains Create domain Domain name Account Account tags Database Database tags U…" at bounding box center [852, 466] width 1178 height 667
click at [436, 113] on span "Channel ( 0 )" at bounding box center [452, 113] width 65 height 10
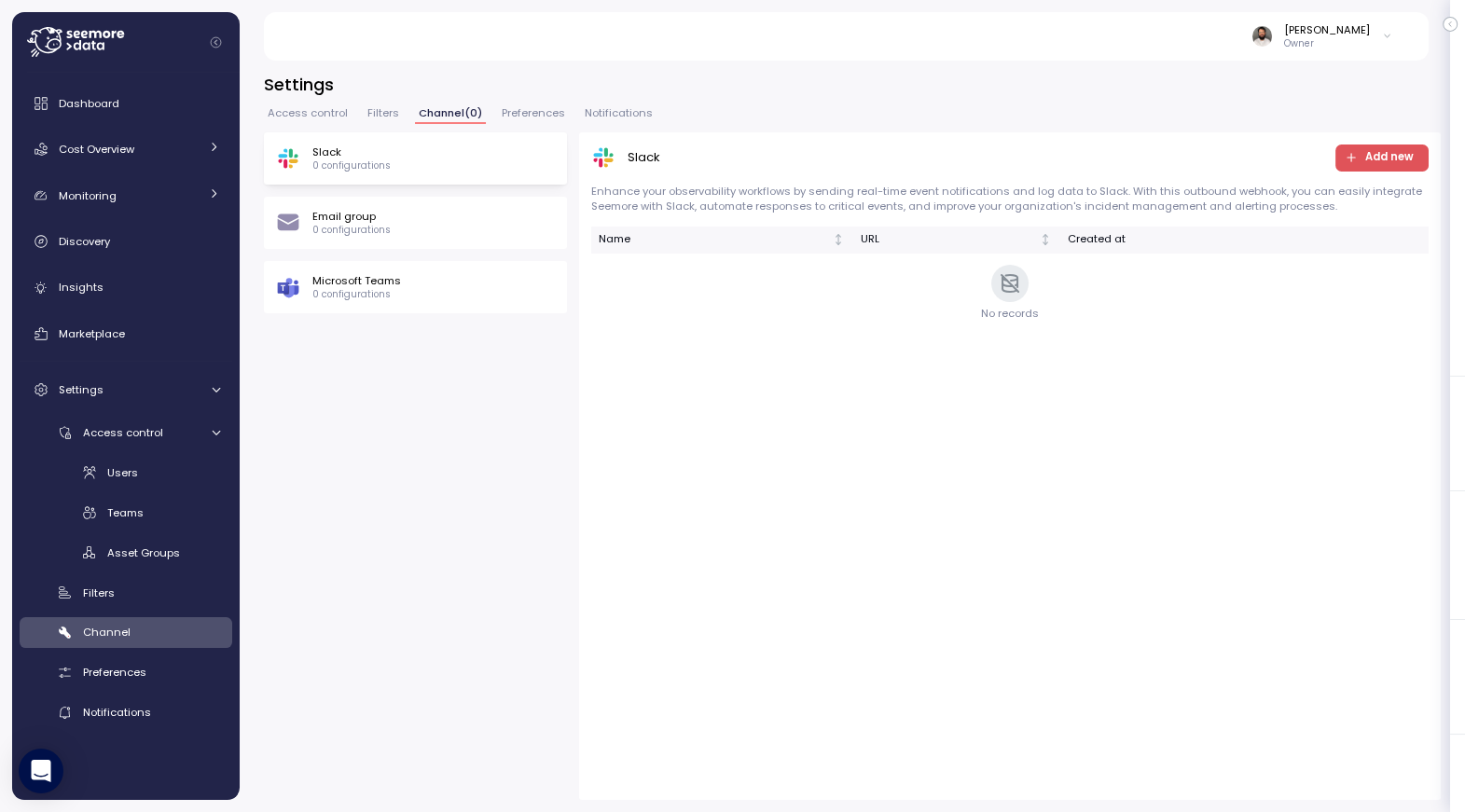
click at [320, 111] on span "Access control" at bounding box center [308, 113] width 80 height 10
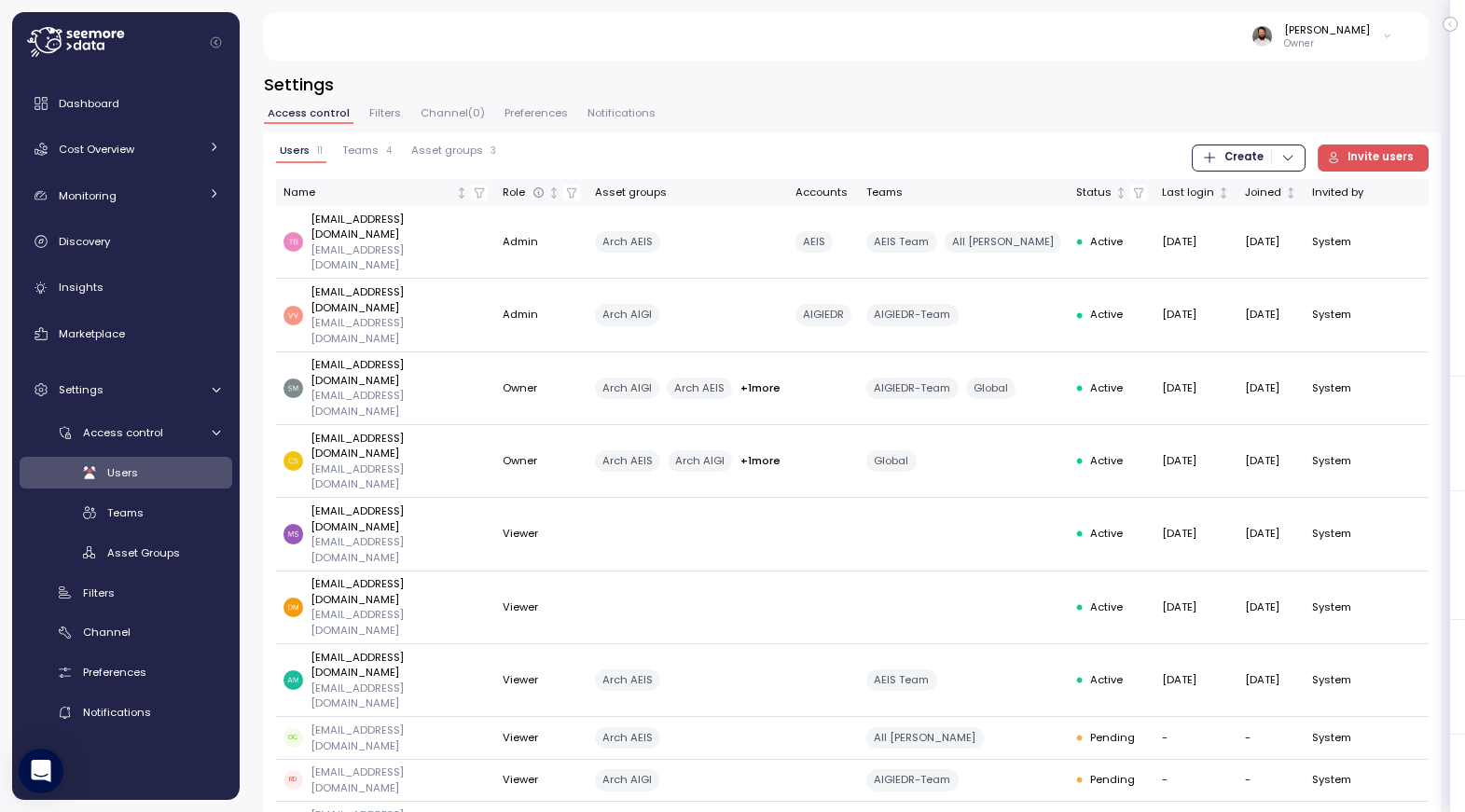
click at [382, 154] on div "Teams 4" at bounding box center [366, 150] width 50 height 13
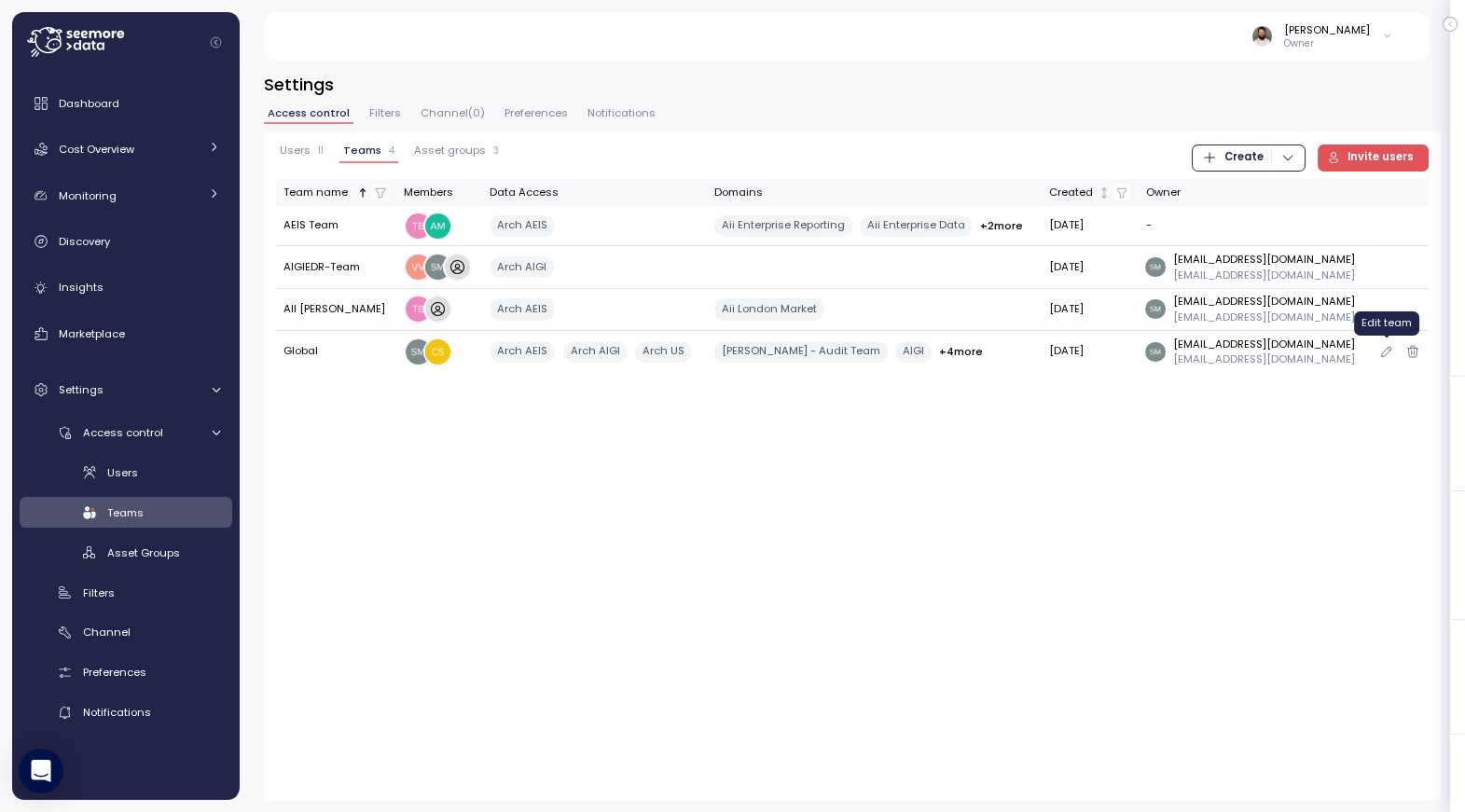
click at [1387, 344] on icon "button" at bounding box center [1387, 351] width 15 height 22
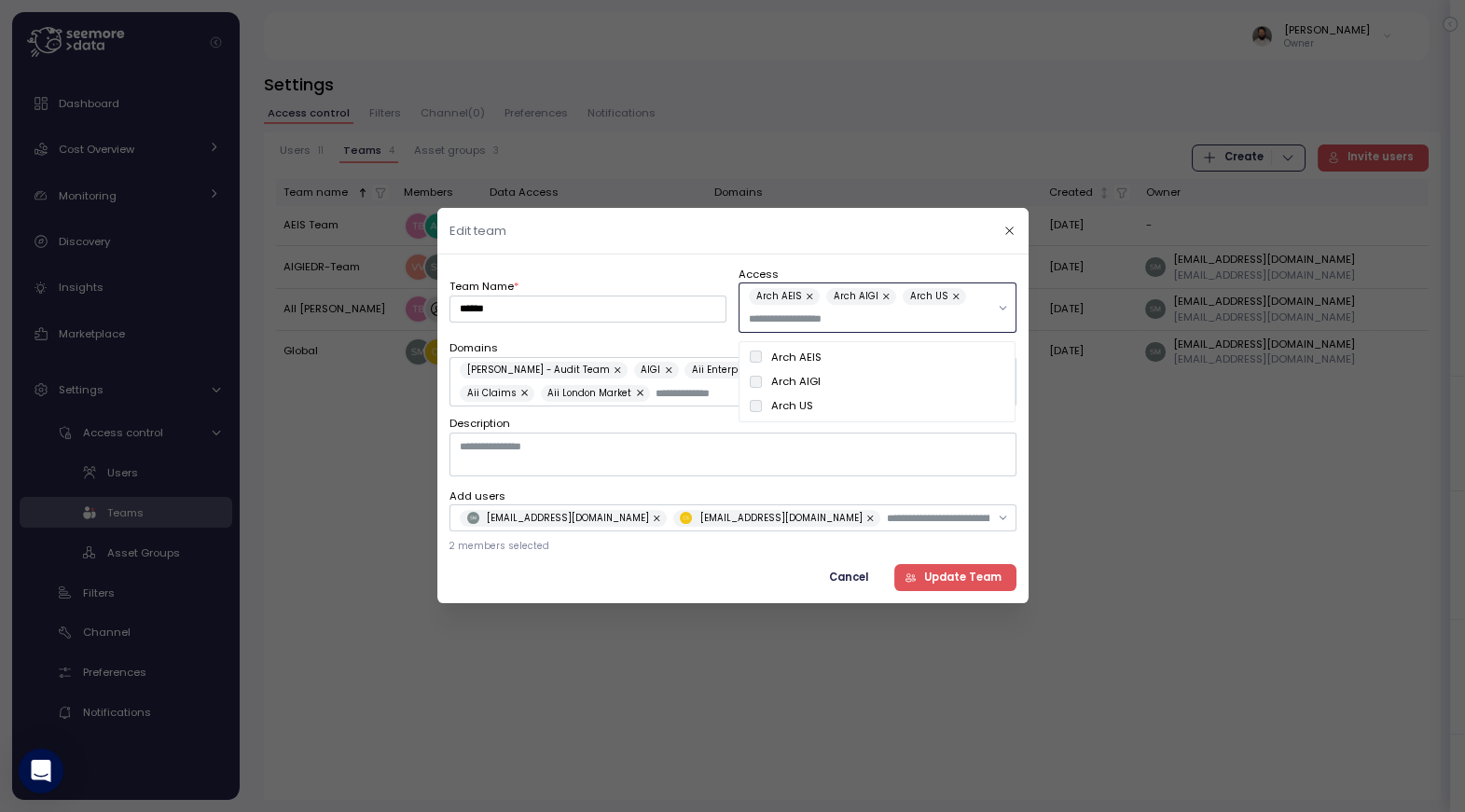
click at [859, 327] on input "text" at bounding box center [869, 319] width 240 height 17
click at [1013, 228] on icon "button" at bounding box center [1010, 231] width 12 height 12
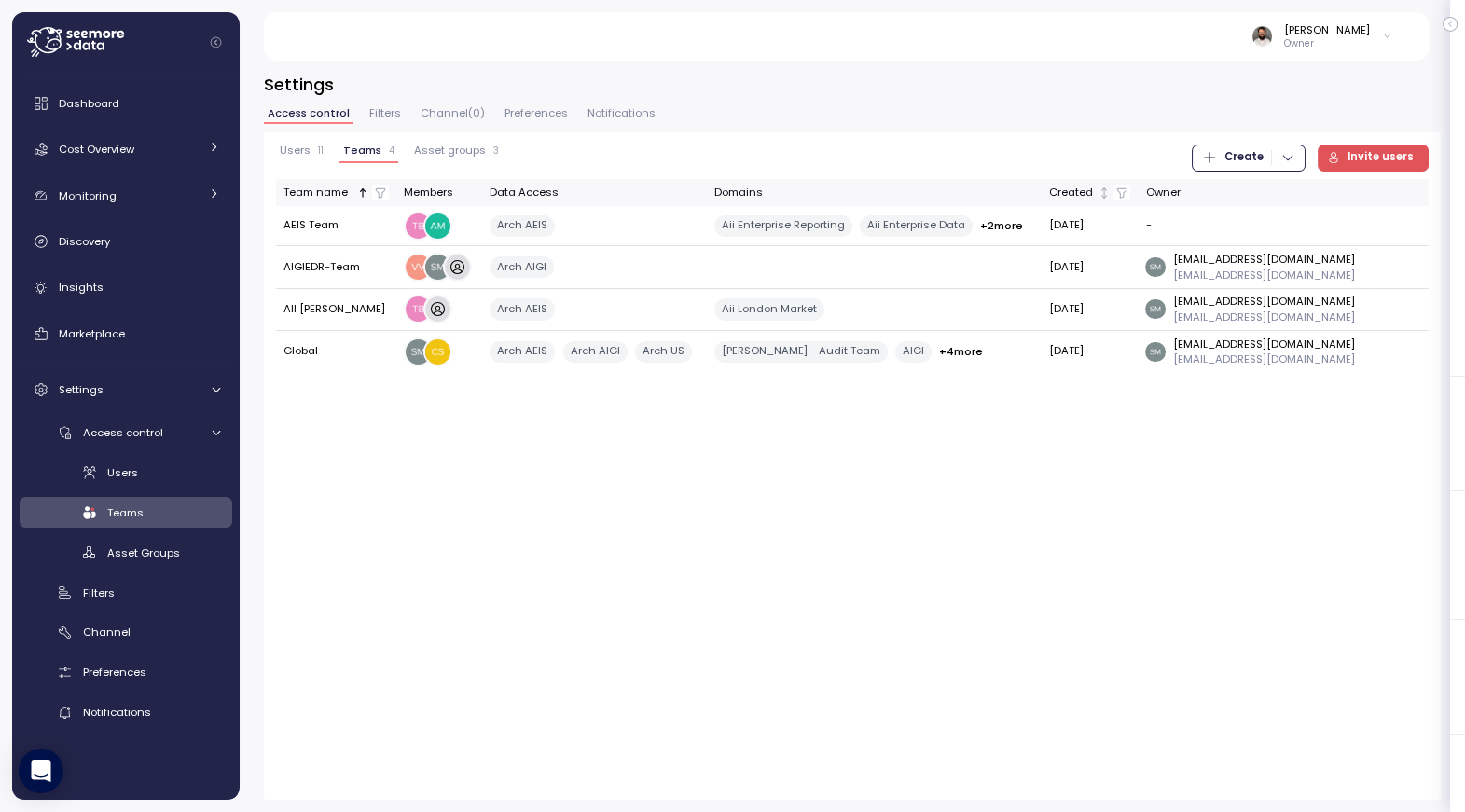
click at [476, 150] on span "Asset groups" at bounding box center [450, 150] width 71 height 10
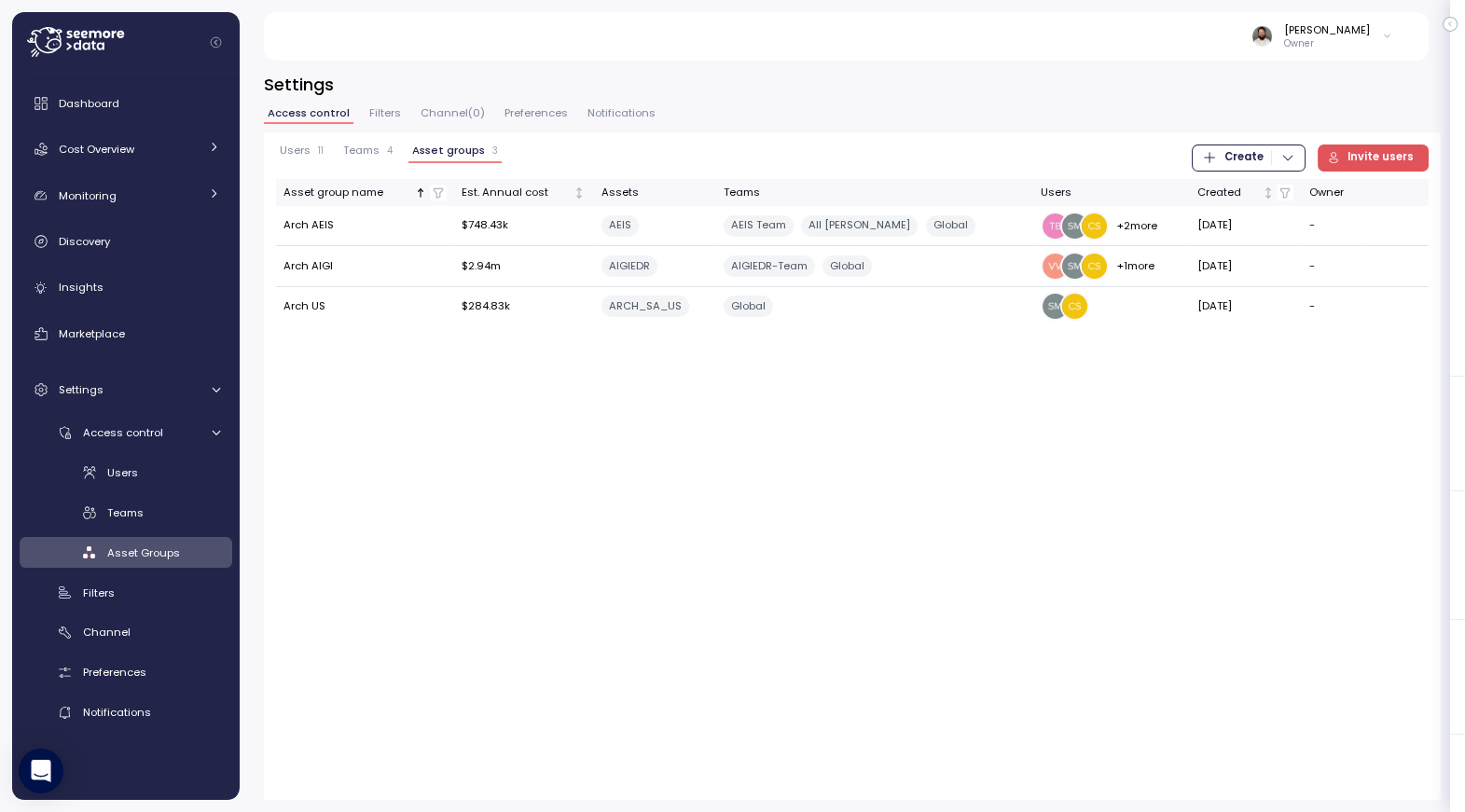
click at [313, 160] on button "Users 11" at bounding box center [302, 153] width 51 height 19
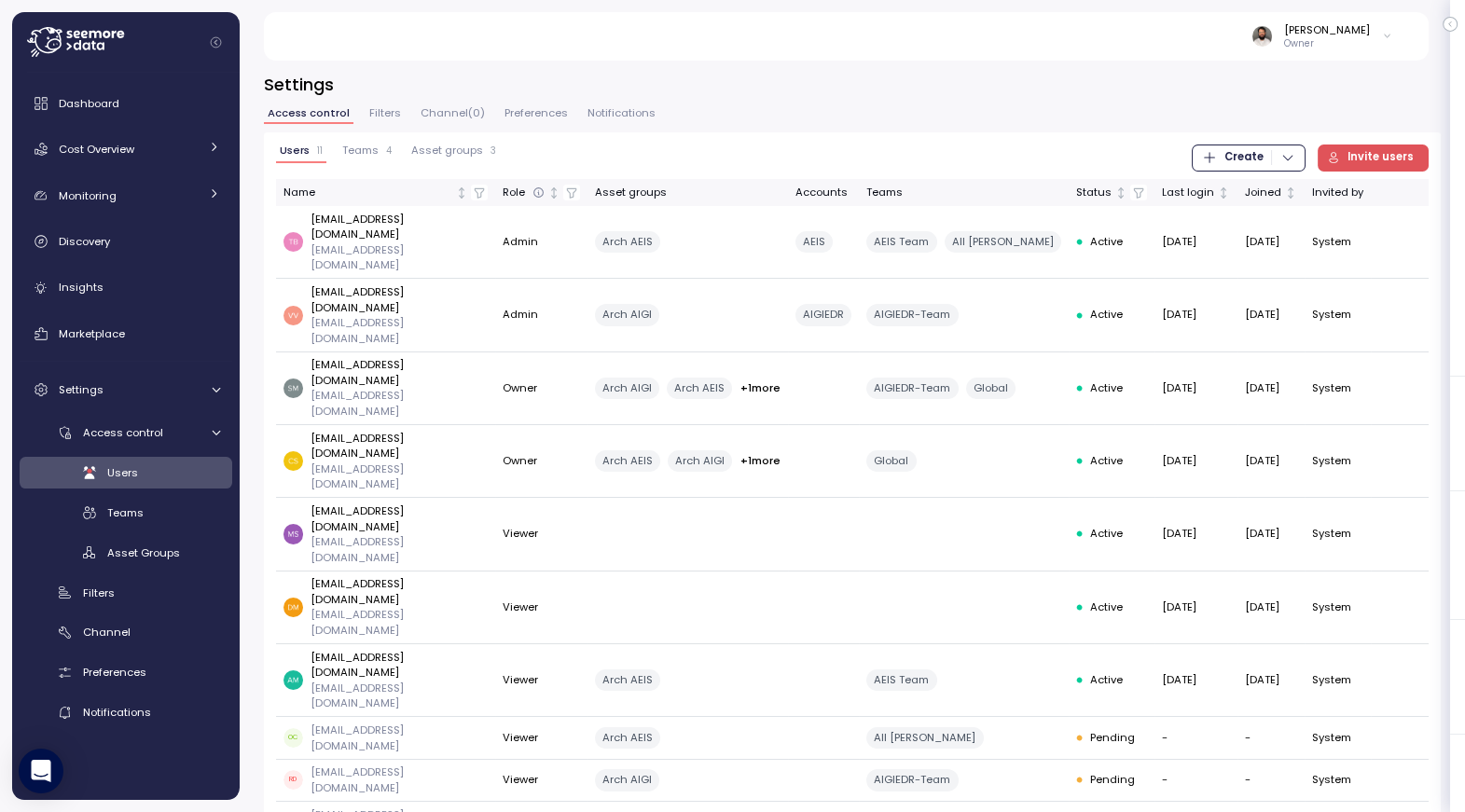
click at [375, 137] on div "Users 11 Teams 4 Asset groups 3 Create Invite users Name Role Asset groups Acco…" at bounding box center [852, 516] width 1178 height 766
click at [379, 115] on span "Filters" at bounding box center [385, 113] width 31 height 10
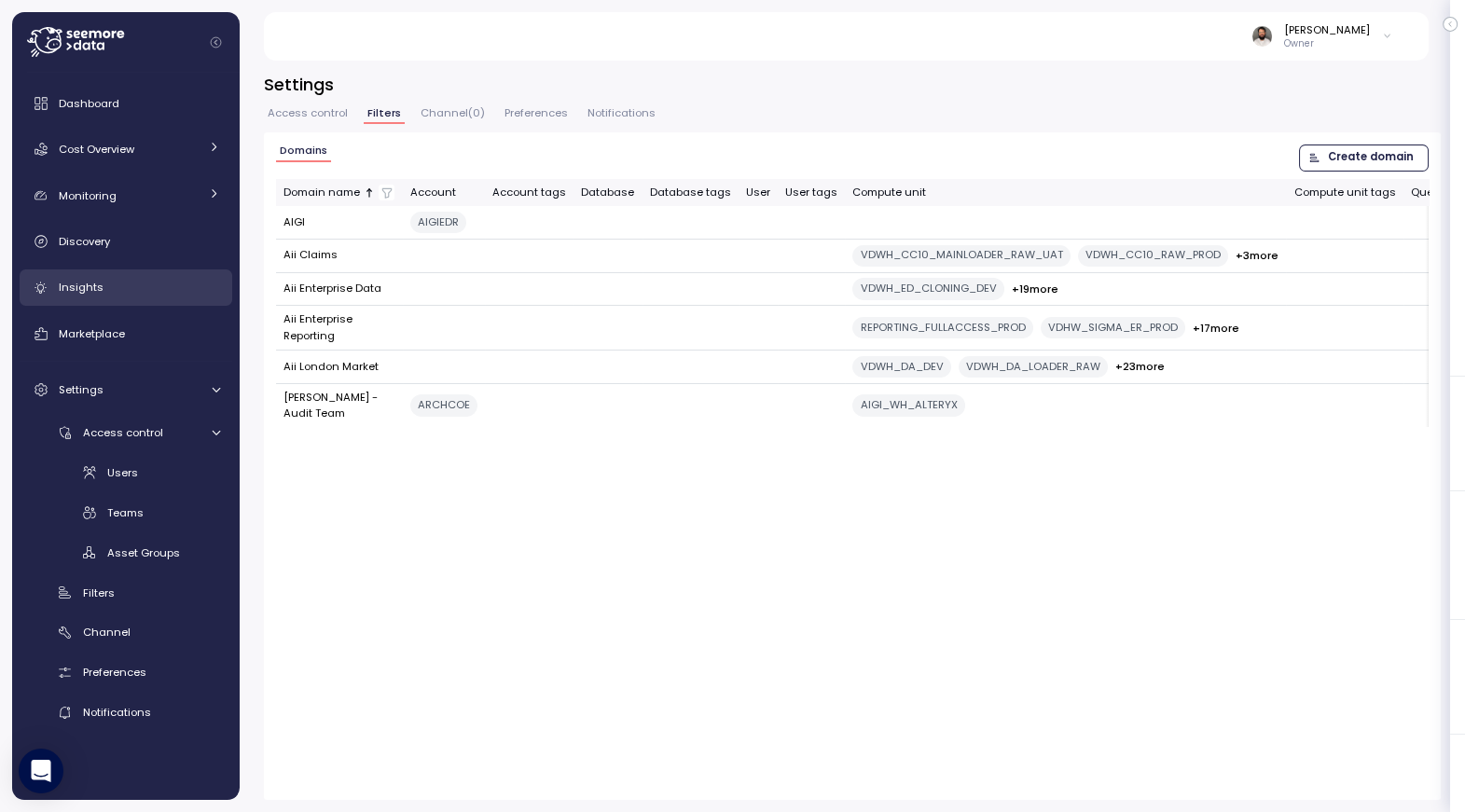
click at [121, 291] on div "Insights" at bounding box center [139, 286] width 161 height 19
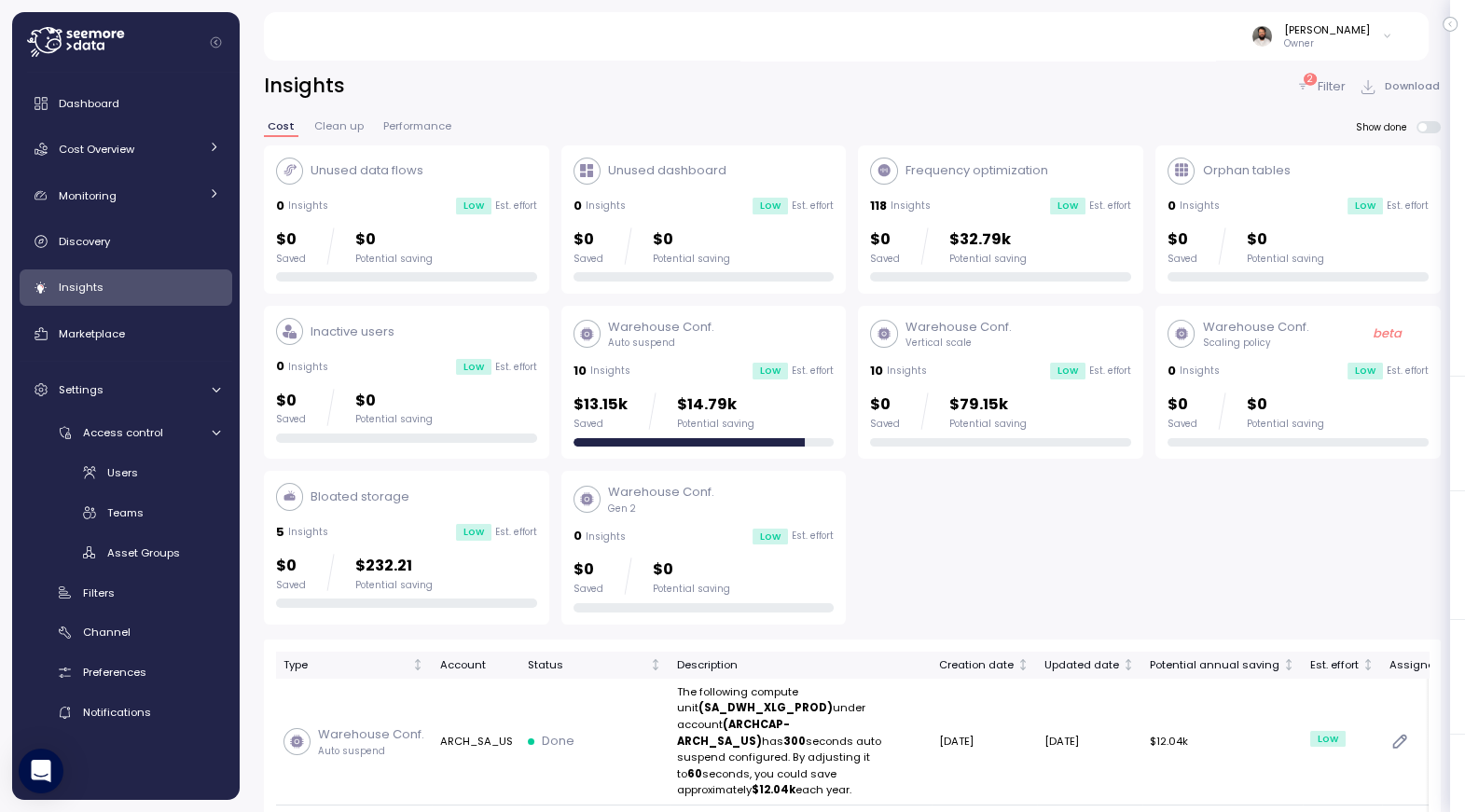
click at [620, 362] on div "10 Insights" at bounding box center [602, 370] width 57 height 19
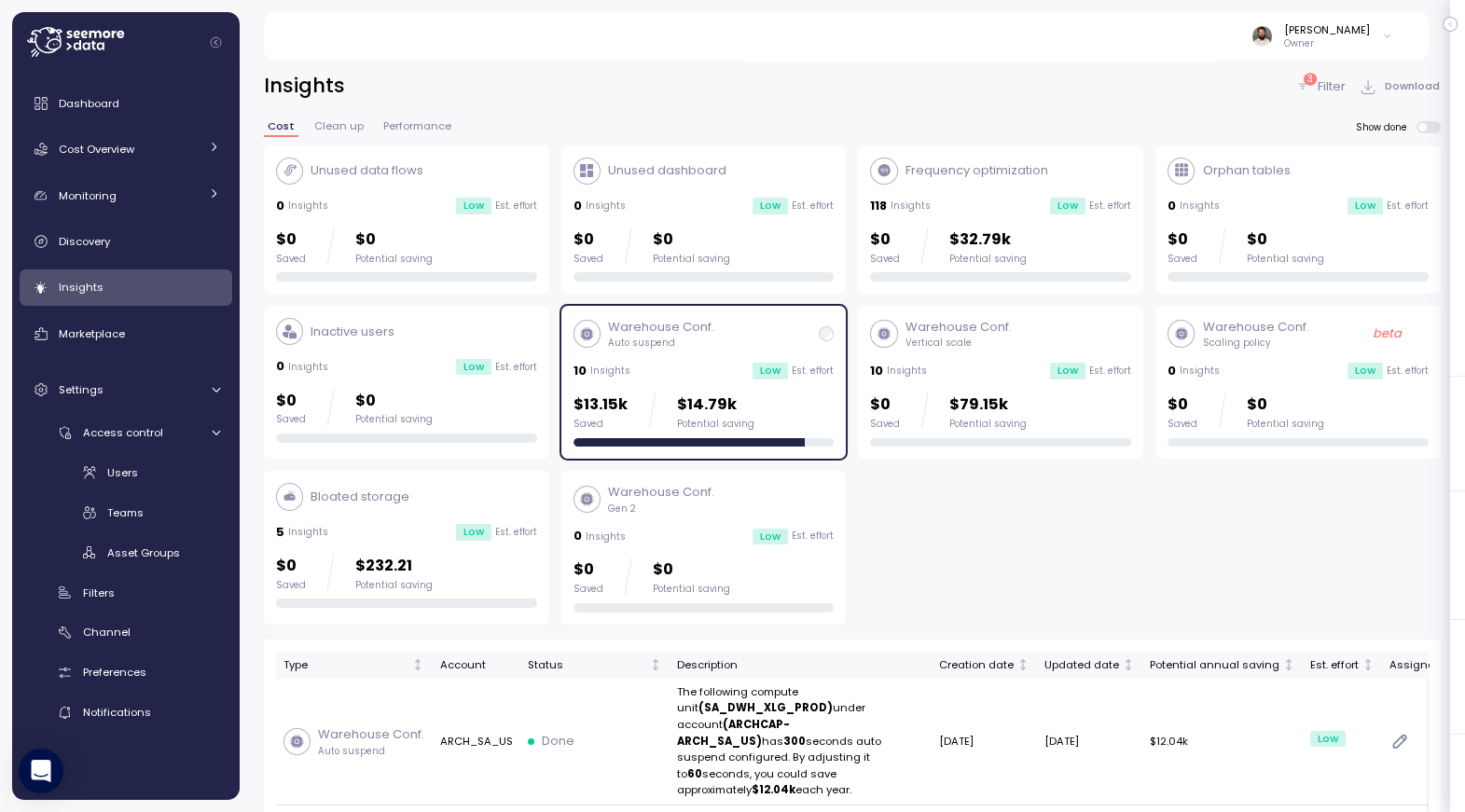
click at [638, 350] on div "Warehouse Conf. Auto suspend 10 Insights Low Est. effort $13.15k Saved $14.79k …" at bounding box center [704, 382] width 261 height 129
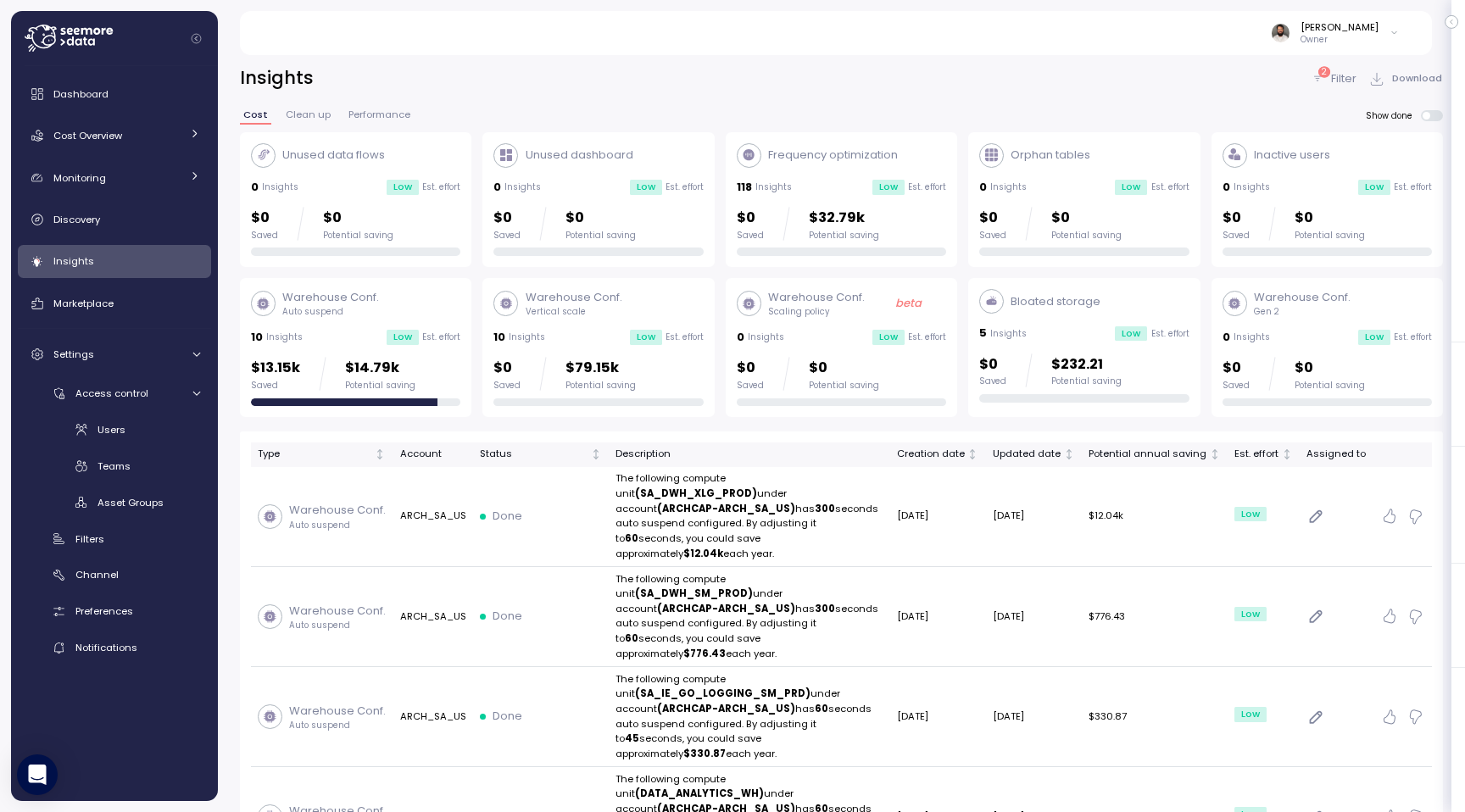
click at [1332, 76] on p "Filter" at bounding box center [1344, 78] width 26 height 17
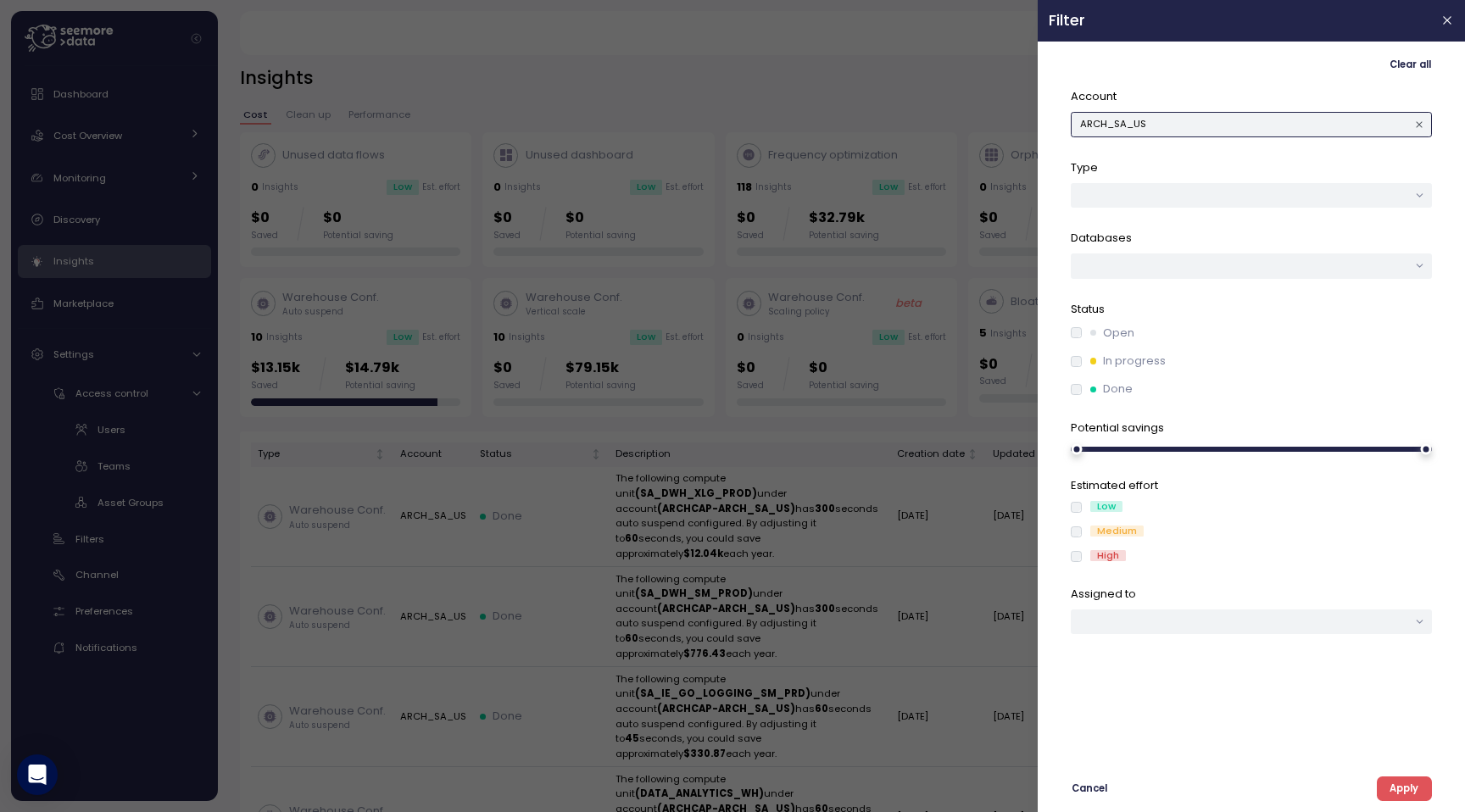
click at [1271, 133] on button "ARCH_SA_US" at bounding box center [1252, 124] width 362 height 25
click at [1256, 243] on div "AEIS" at bounding box center [1252, 247] width 85 height 13
click at [1332, 737] on div "Clear all Account AEIS Type Databases Status Open In progress Done Potential sa…" at bounding box center [1252, 426] width 405 height 749
click at [1332, 737] on span "Apply" at bounding box center [1404, 789] width 28 height 23
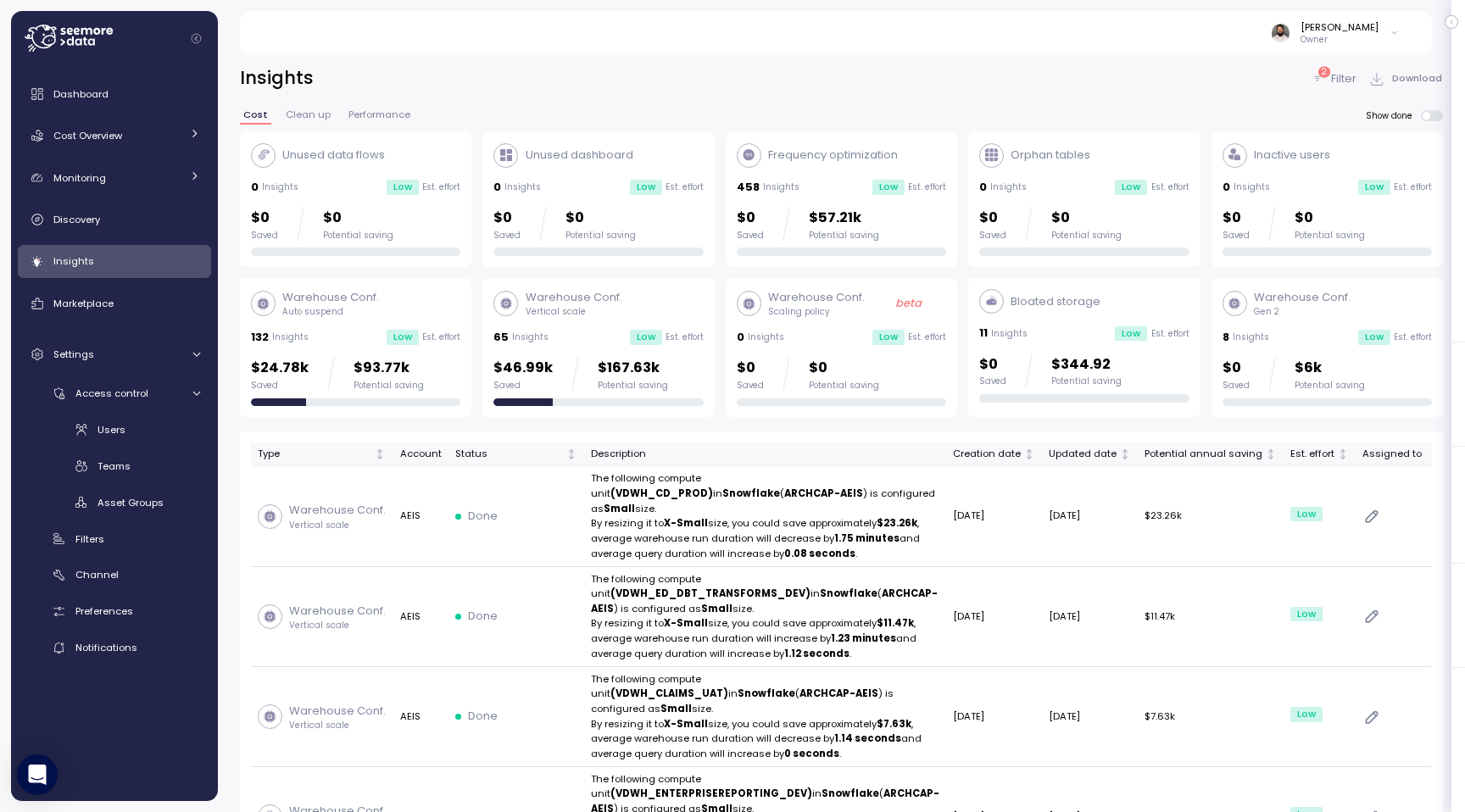
click at [420, 375] on div "$24.78k Saved $93.77k Potential saving" at bounding box center [356, 374] width 210 height 34
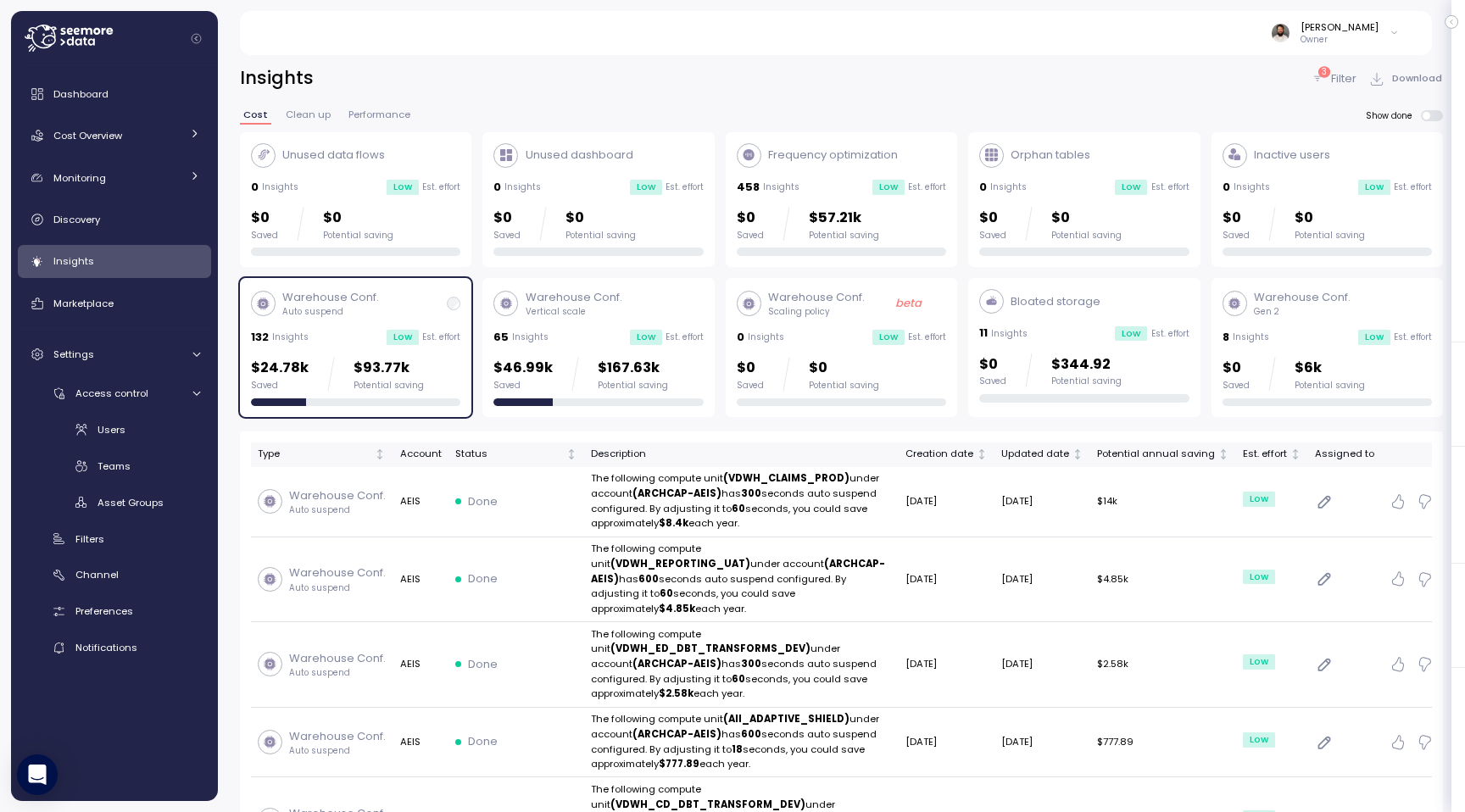
click at [1332, 73] on p "Filter" at bounding box center [1344, 78] width 26 height 17
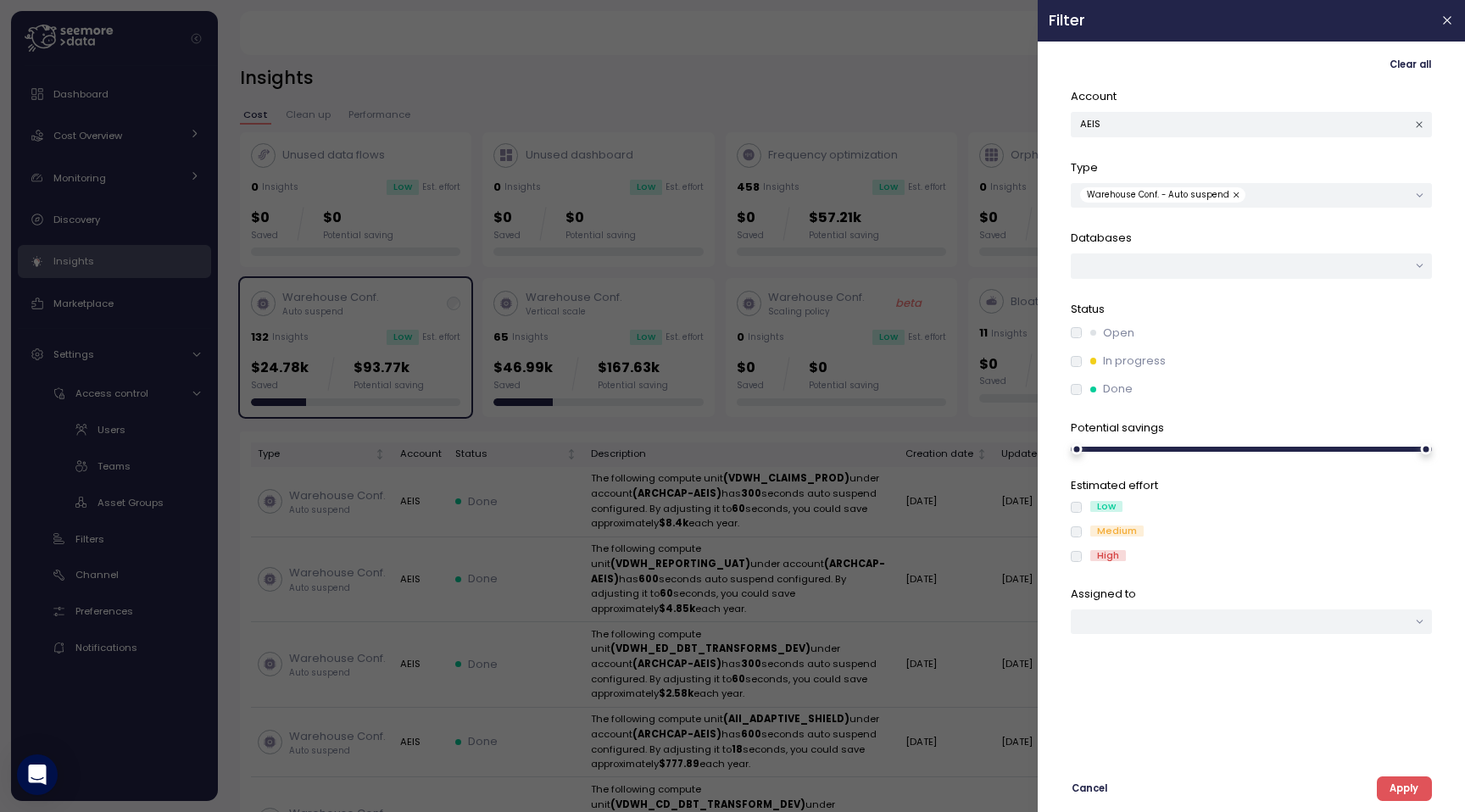
click at [1104, 350] on div "Open In progress Done" at bounding box center [1252, 362] width 362 height 73
click at [1096, 357] on div "In progress" at bounding box center [1127, 361] width 76 height 17
click at [1090, 384] on label "Done" at bounding box center [1107, 389] width 51 height 17
click at [1332, 737] on span "Apply" at bounding box center [1404, 789] width 28 height 23
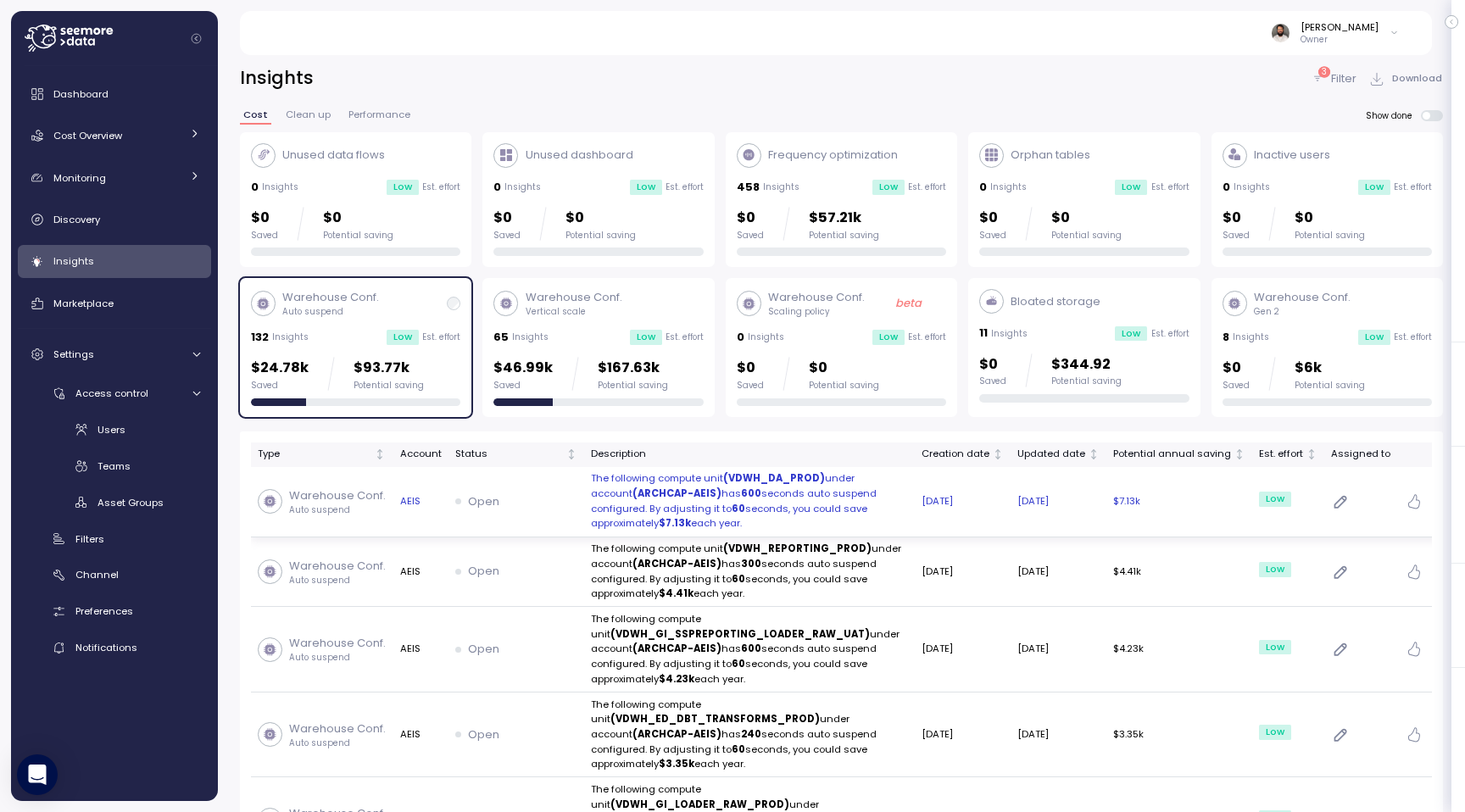
click at [958, 515] on td "26 Jul 2025" at bounding box center [963, 502] width 96 height 70
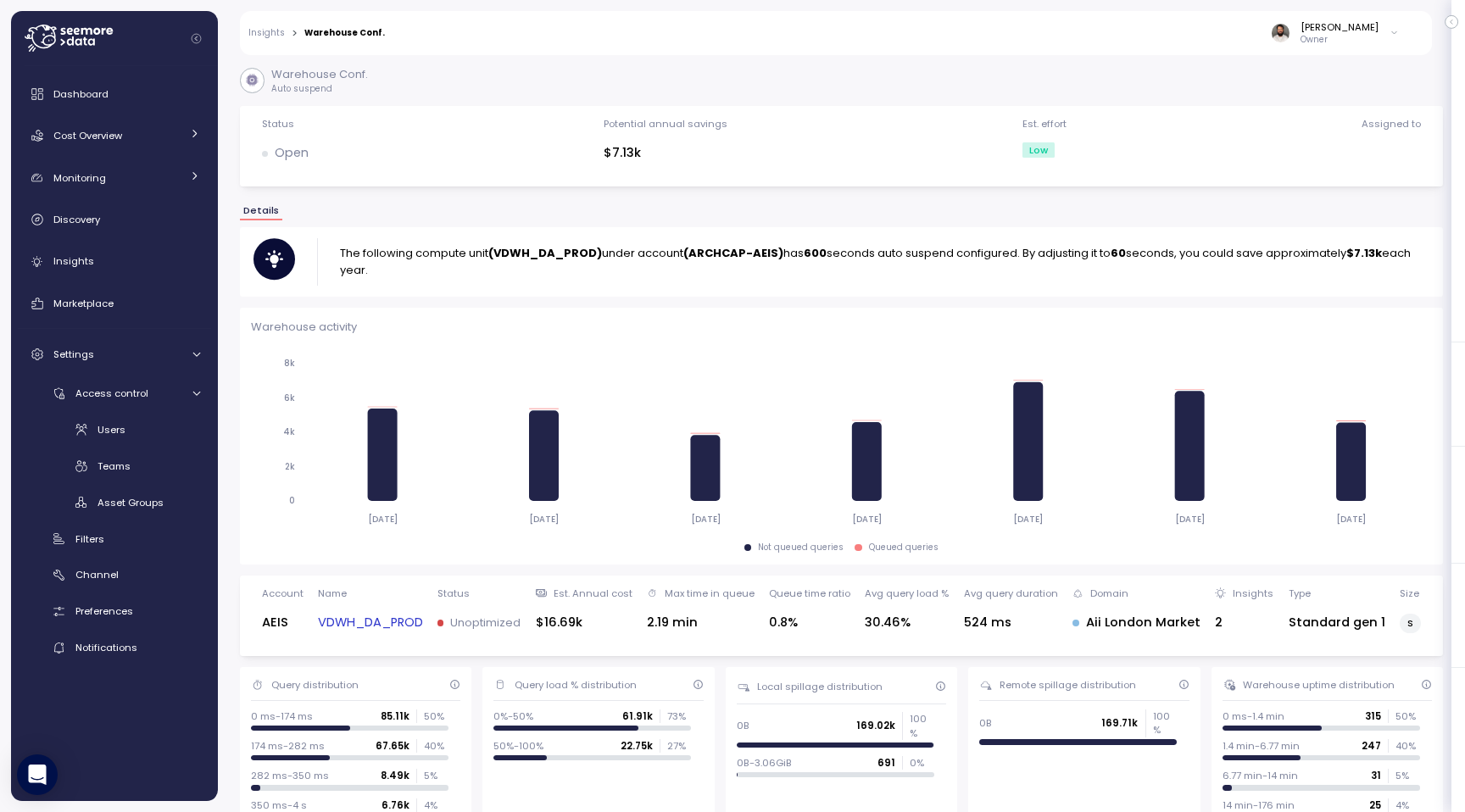
click at [378, 620] on link "VDWH_DA_PROD" at bounding box center [370, 623] width 105 height 20
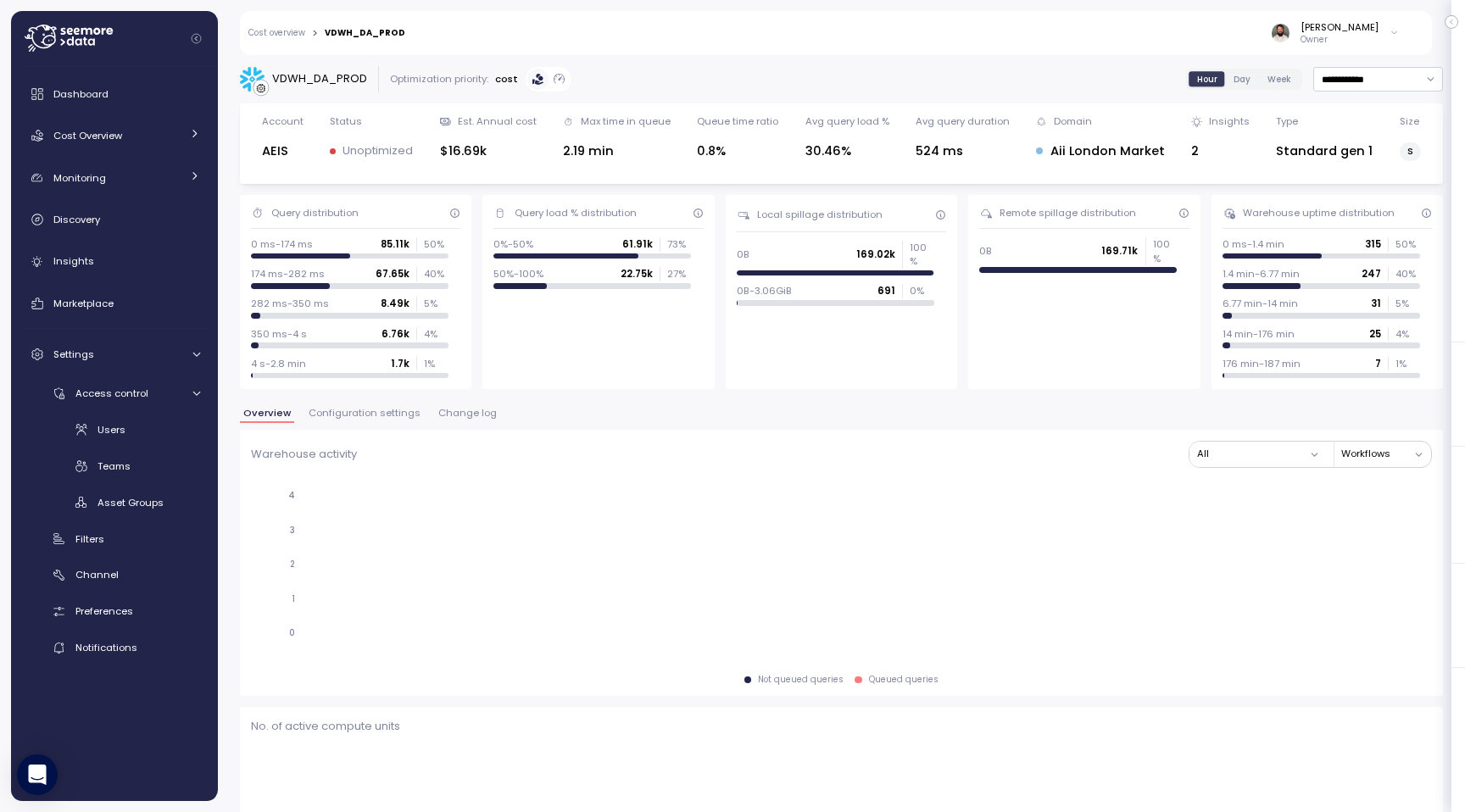
click at [449, 413] on span "Change log" at bounding box center [467, 413] width 59 height 9
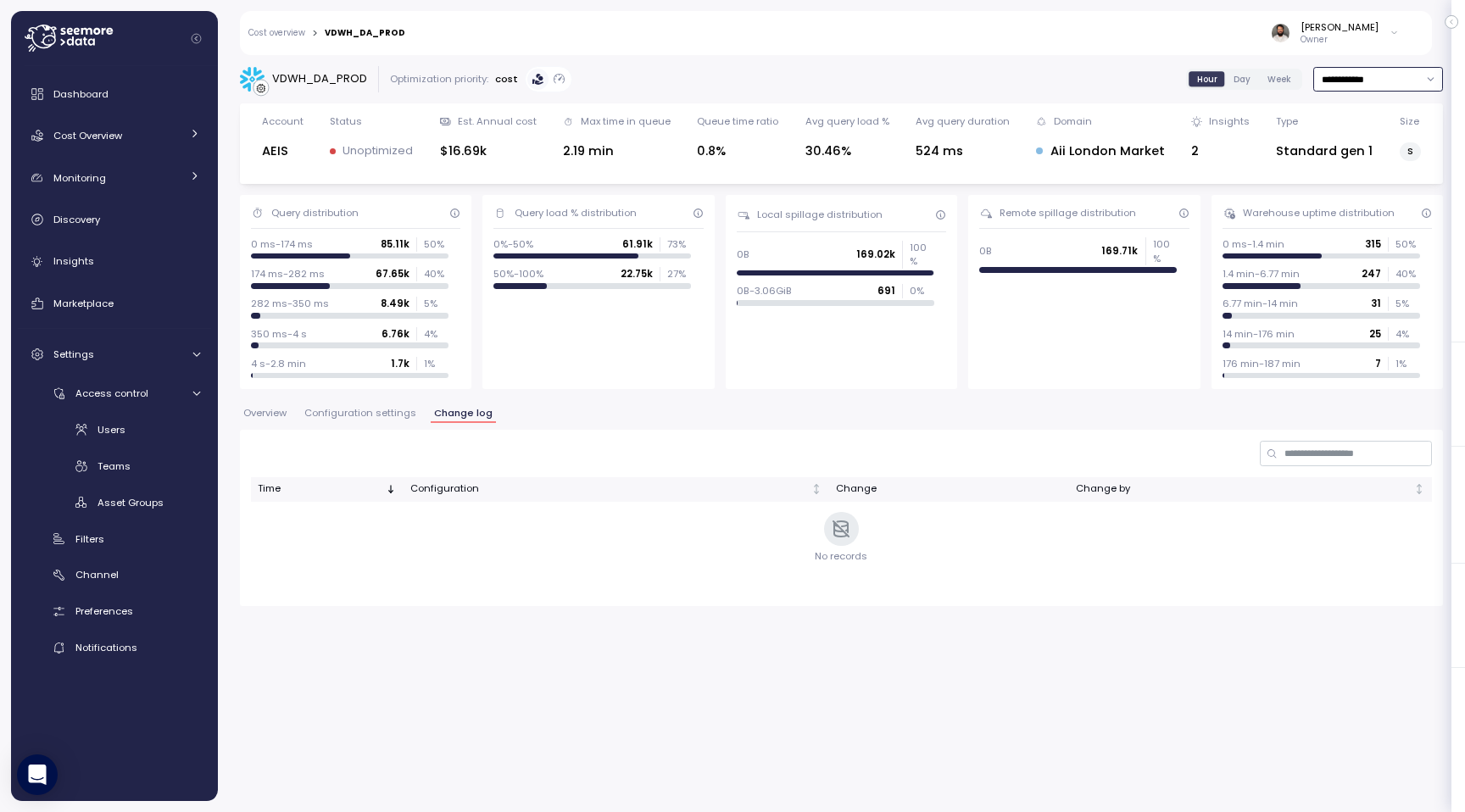
click at [1332, 76] on input "**********" at bounding box center [1378, 79] width 130 height 25
click at [1332, 213] on div "Yesterday Last 3 days Last 7 days Last 14 days Last 30 days Last 6 months Last …" at bounding box center [1376, 180] width 123 height 156
click at [396, 420] on button "Configuration settings" at bounding box center [361, 416] width 119 height 14
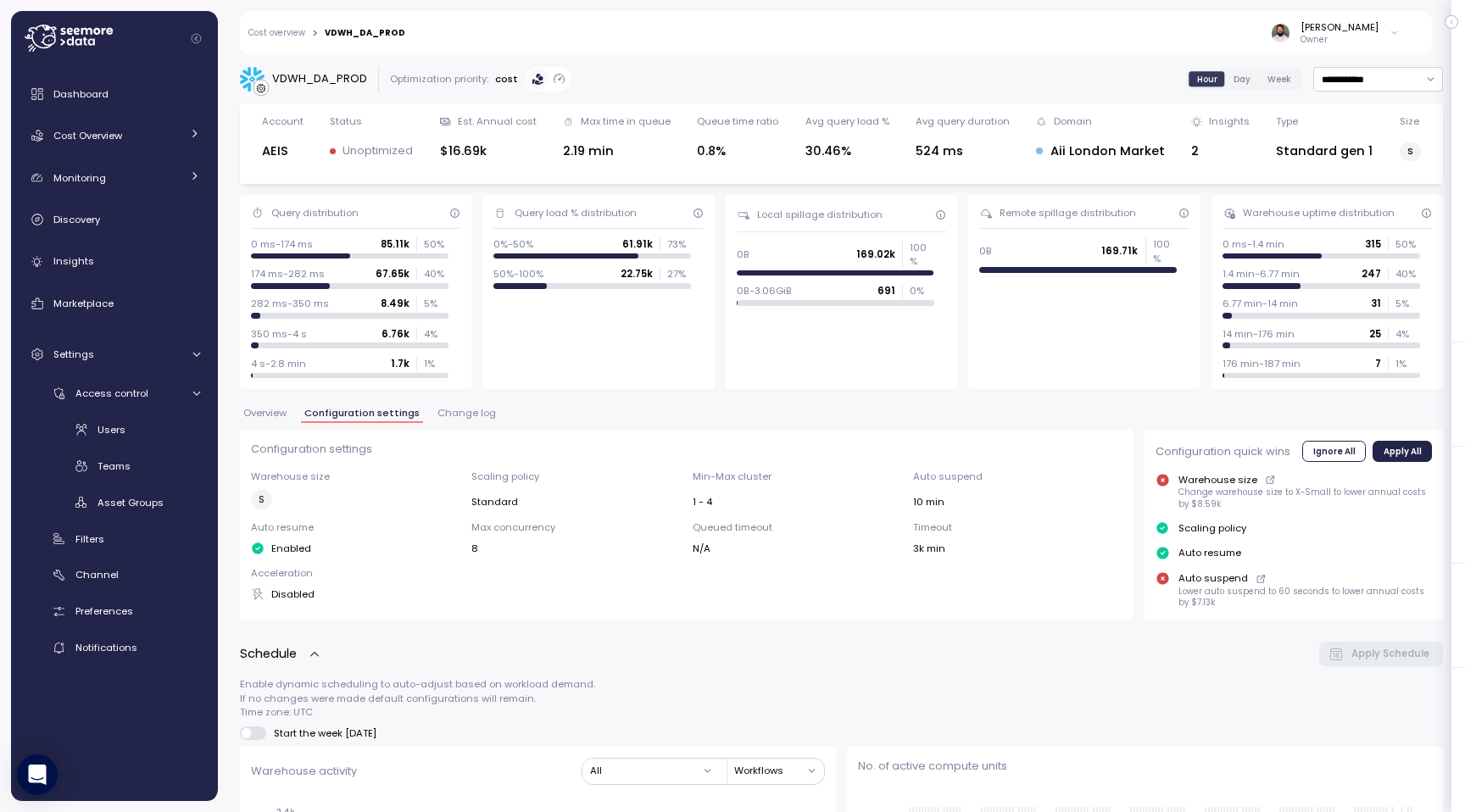
click at [285, 50] on div "Cost overview > VDWH_DA_PROD Guy Biecher Owner" at bounding box center [824, 33] width 1170 height 44
click at [285, 39] on div "Cost overview > VDWH_DA_PROD Guy Biecher Owner" at bounding box center [824, 33] width 1170 height 44
